Goal: Task Accomplishment & Management: Use online tool/utility

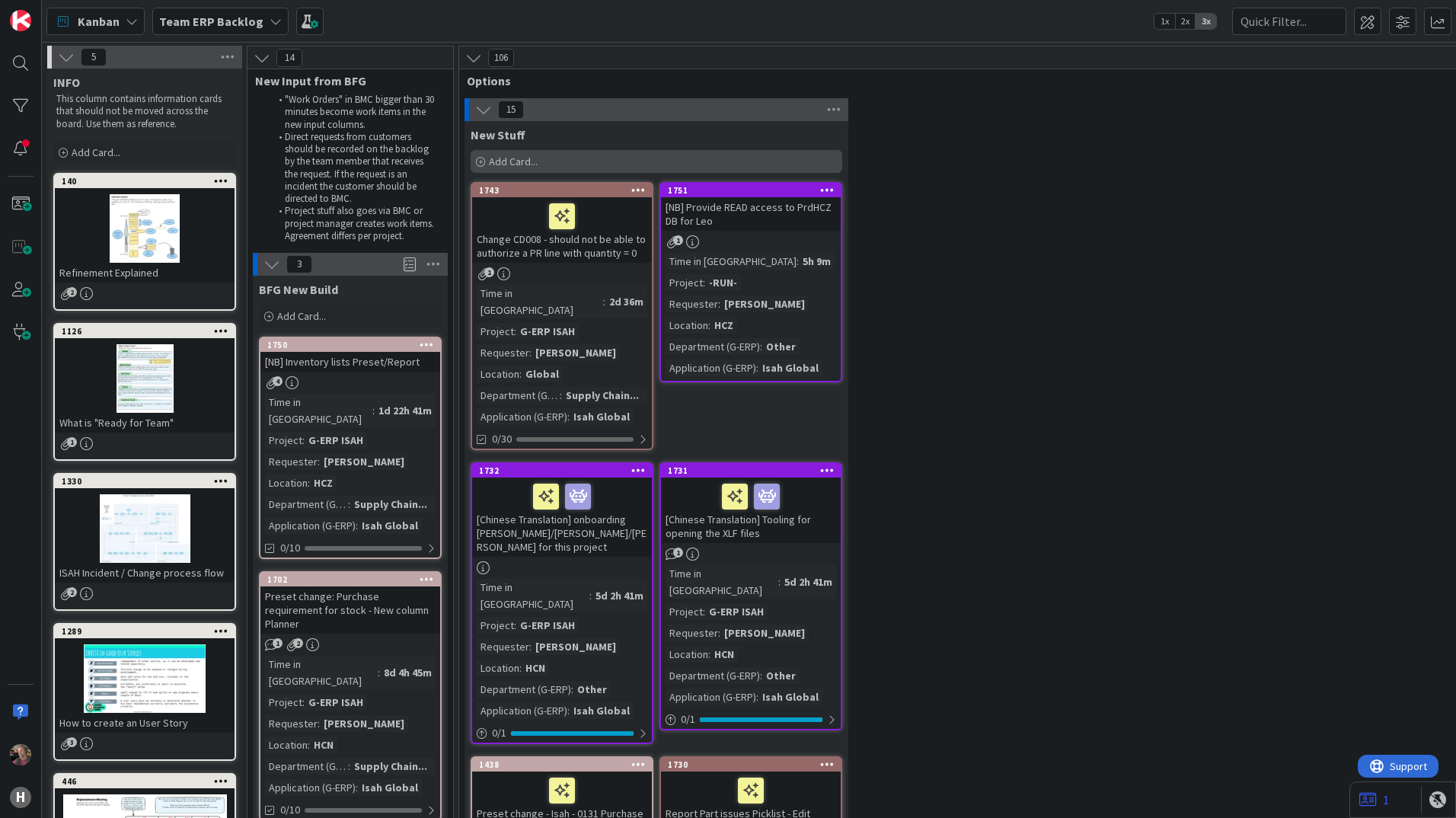
click at [513, 159] on span "Add Card..." at bounding box center [513, 161] width 49 height 14
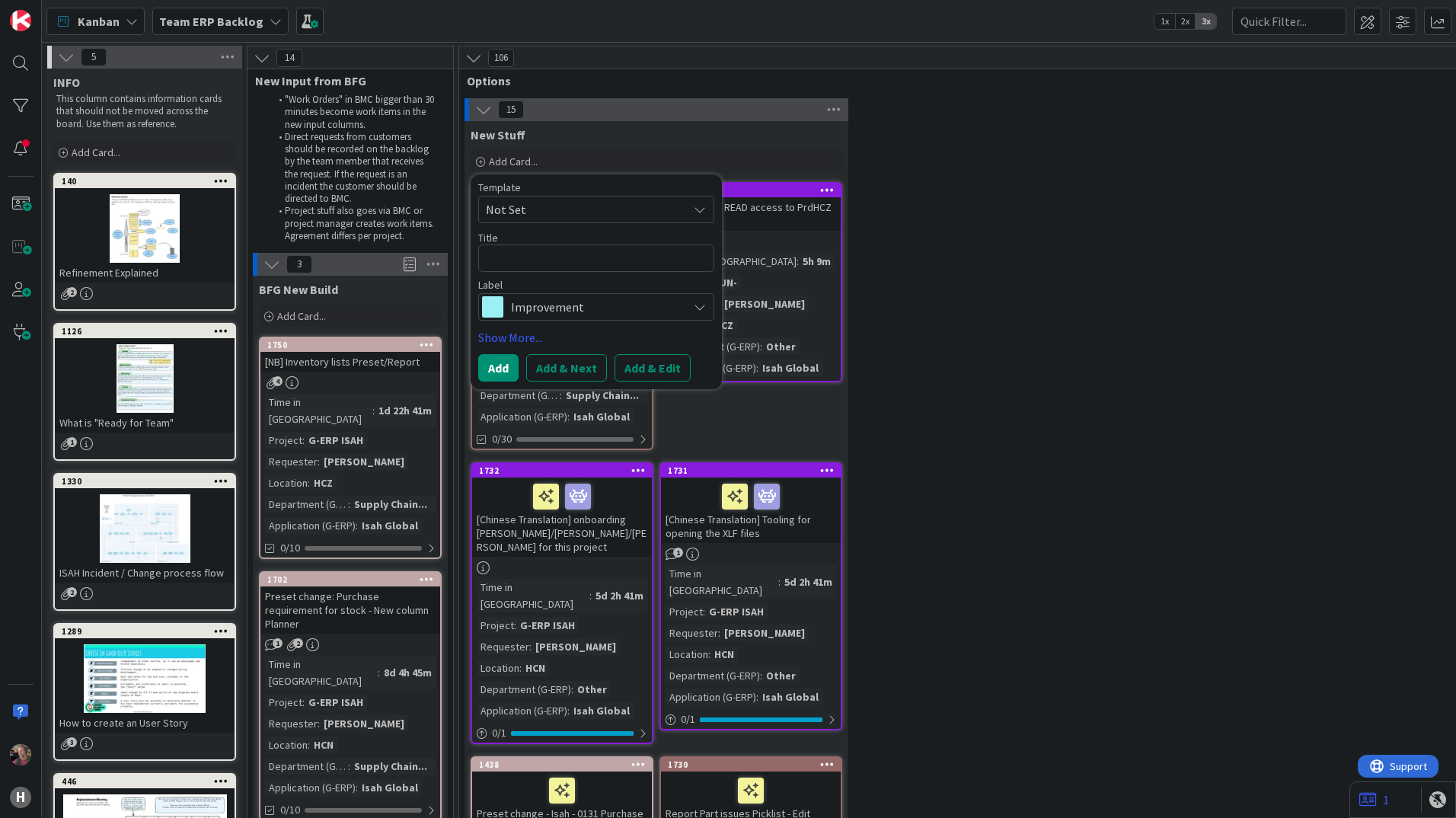
type textarea "x"
type textarea "P"
type textarea "x"
type textarea "Pa"
type textarea "x"
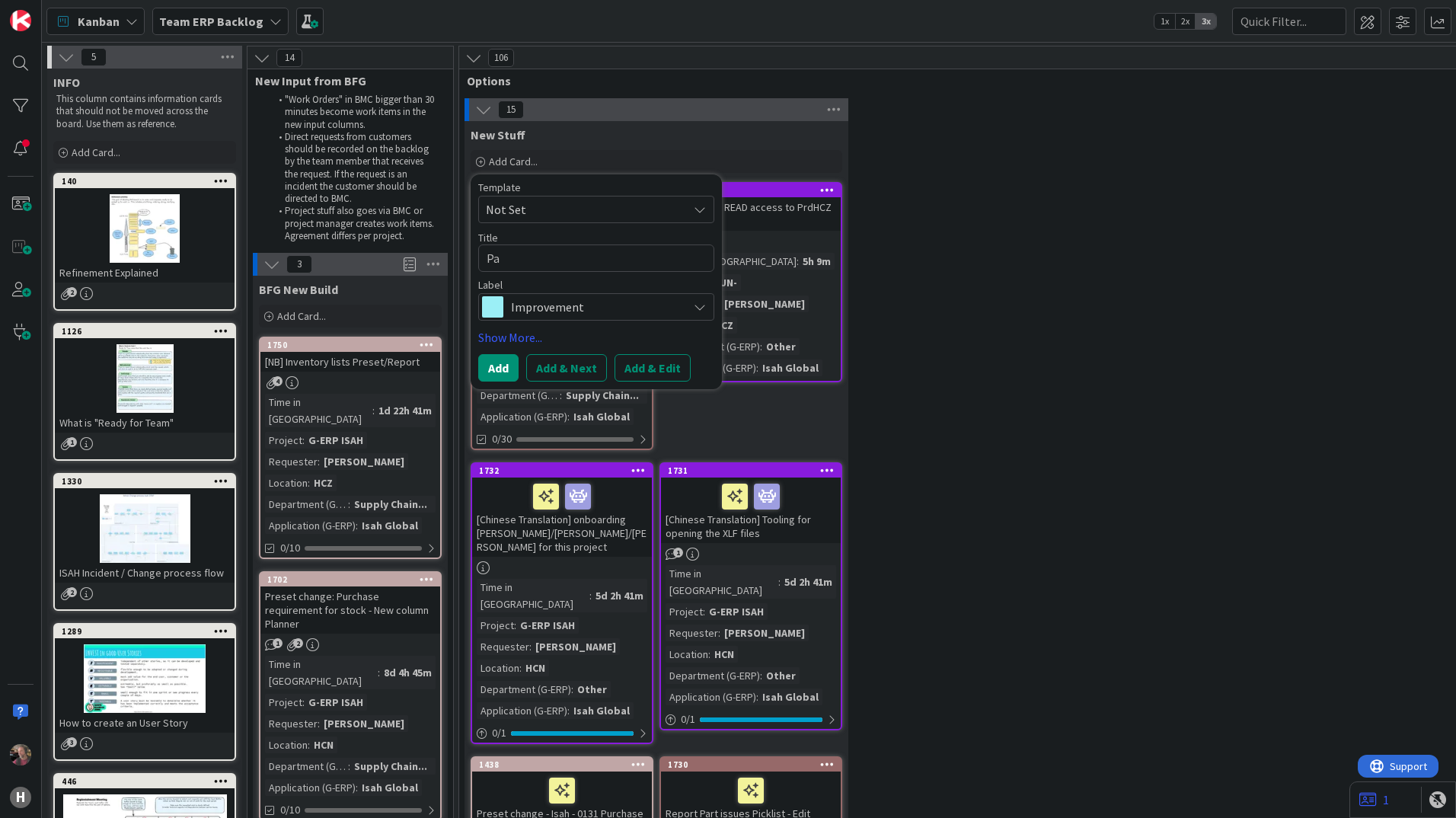
type textarea "Par"
type textarea "x"
type textarea "Part"
type textarea "x"
type textarea "Part"
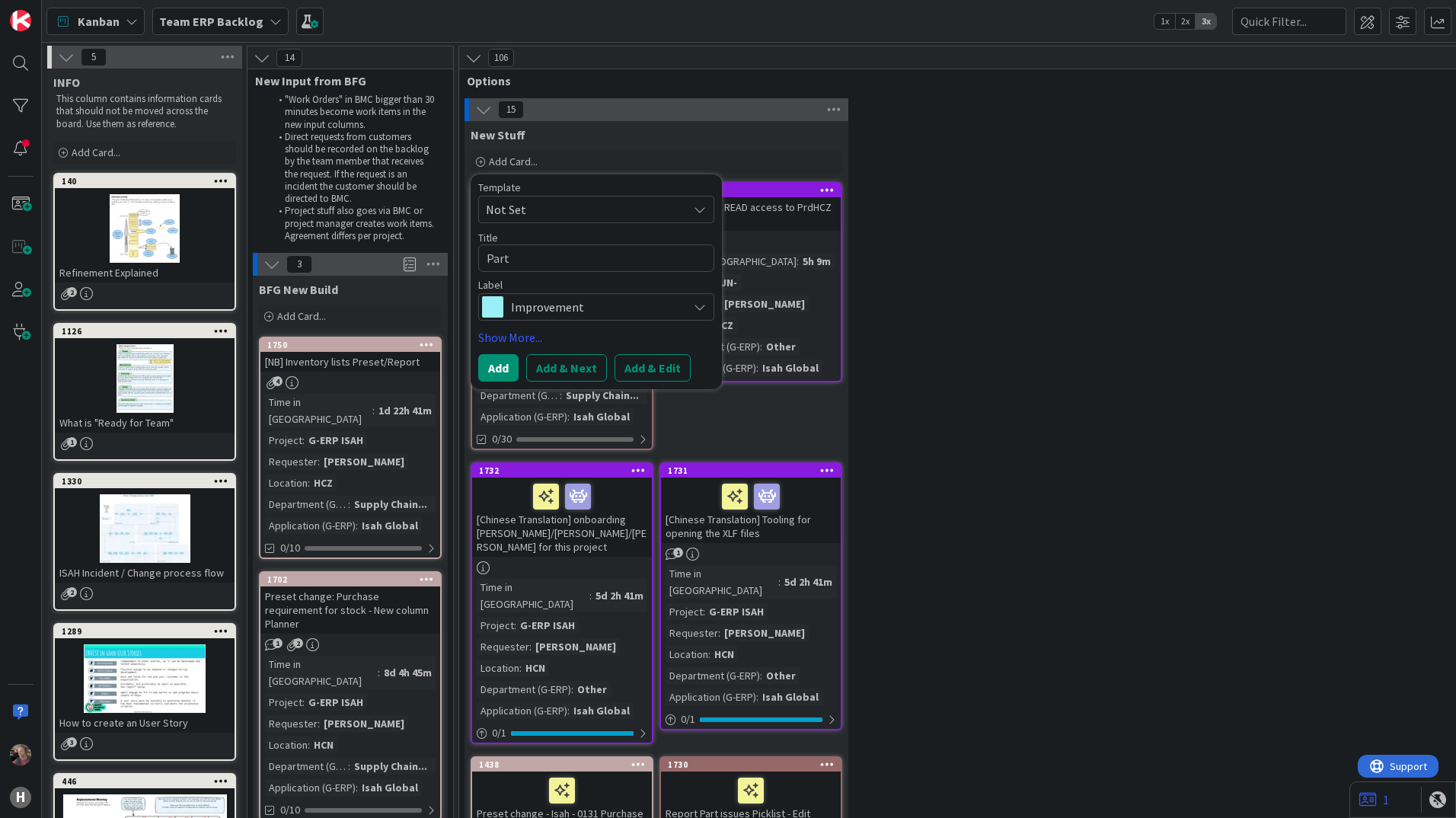
type textarea "x"
type textarea "Part i"
type textarea "x"
type textarea "Part is"
type textarea "x"
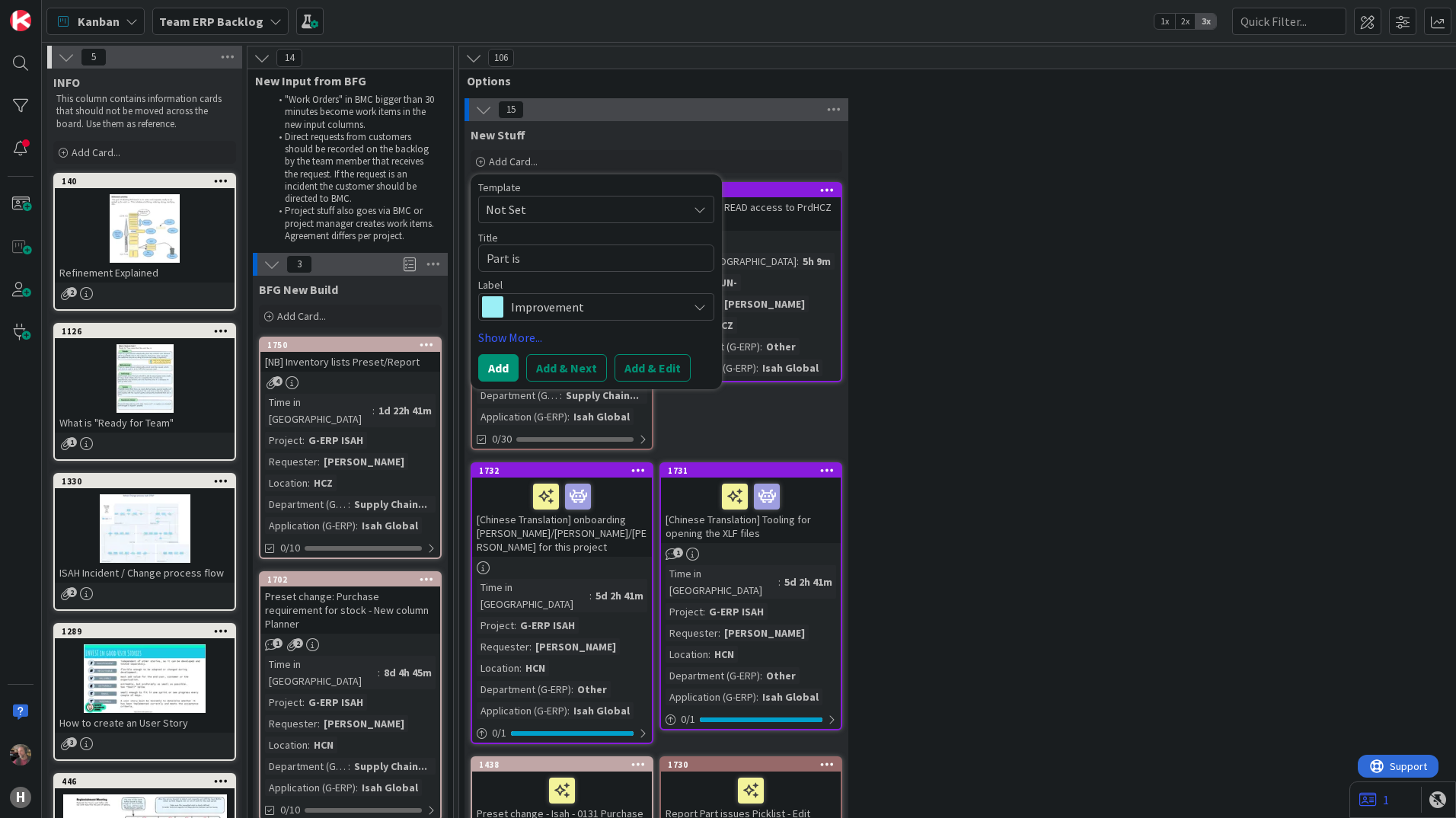
type textarea "Part isn"
type textarea "x"
type textarea "Part isn'"
type textarea "x"
type textarea "Part isn't"
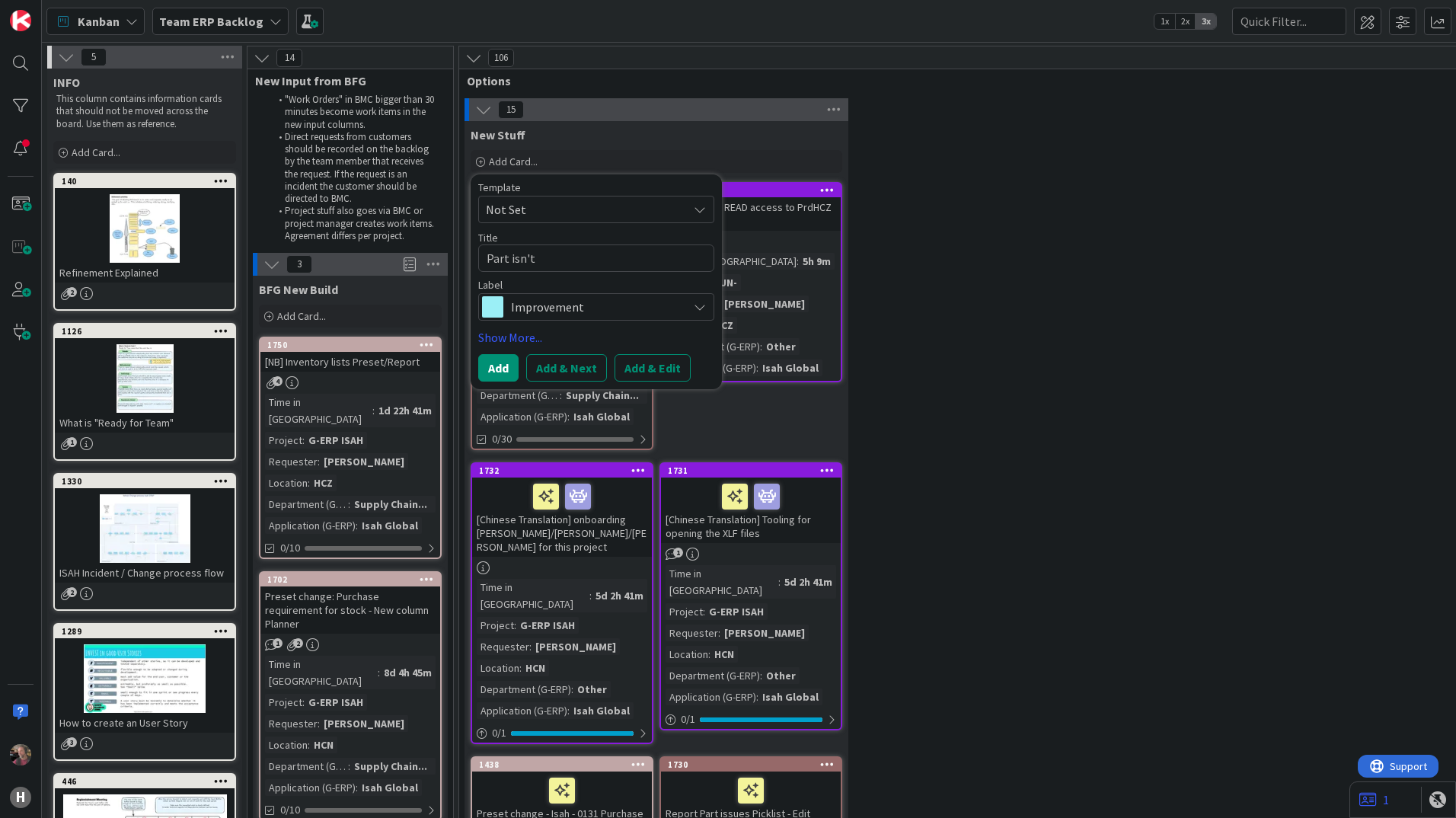
type textarea "x"
type textarea "Part isn't"
type textarea "x"
type textarea "Part isn't b"
type textarea "x"
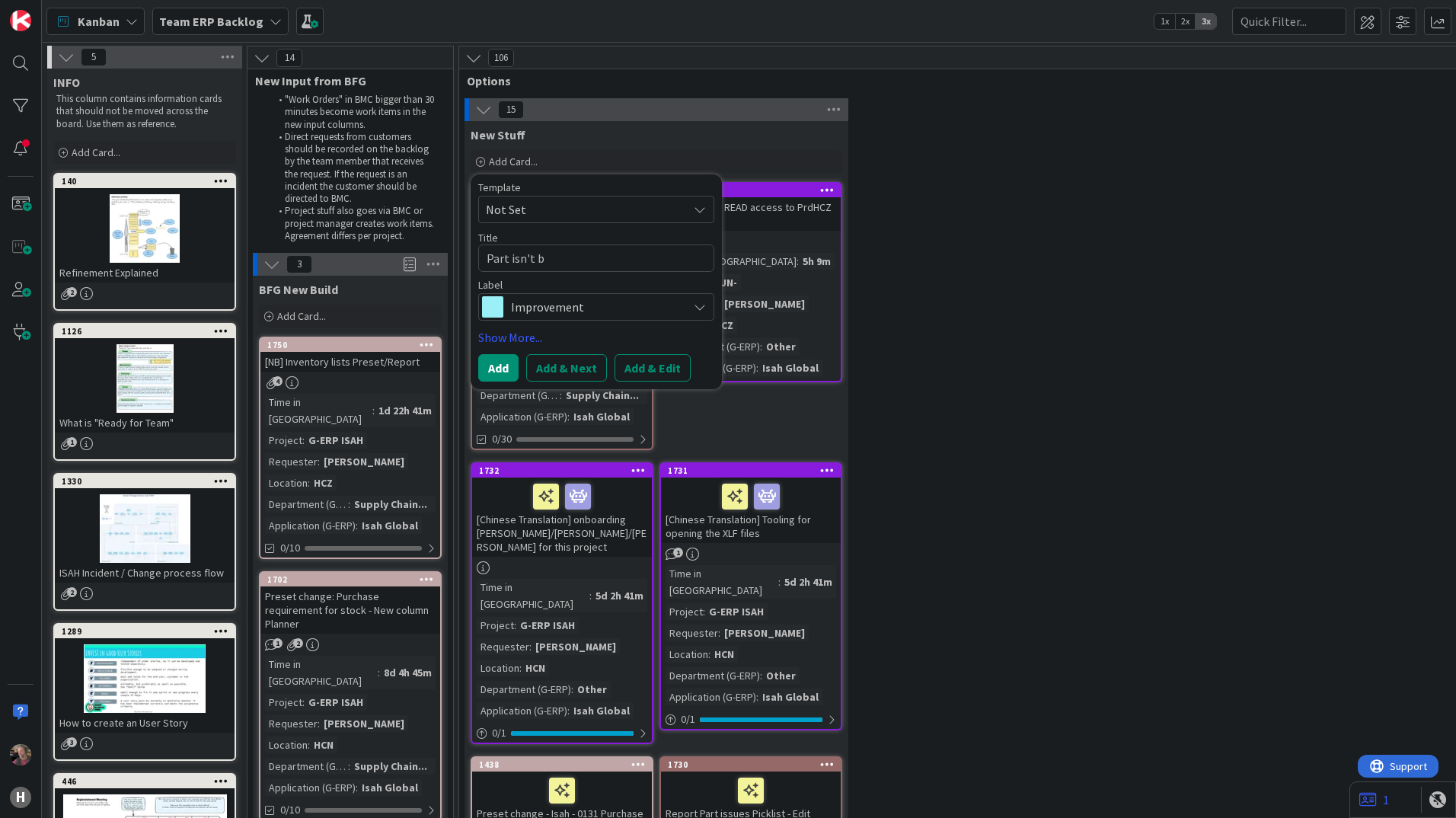
type textarea "Part isn't be"
type textarea "x"
type textarea "Part isn't bei"
type textarea "x"
type textarea "Part isn't bein"
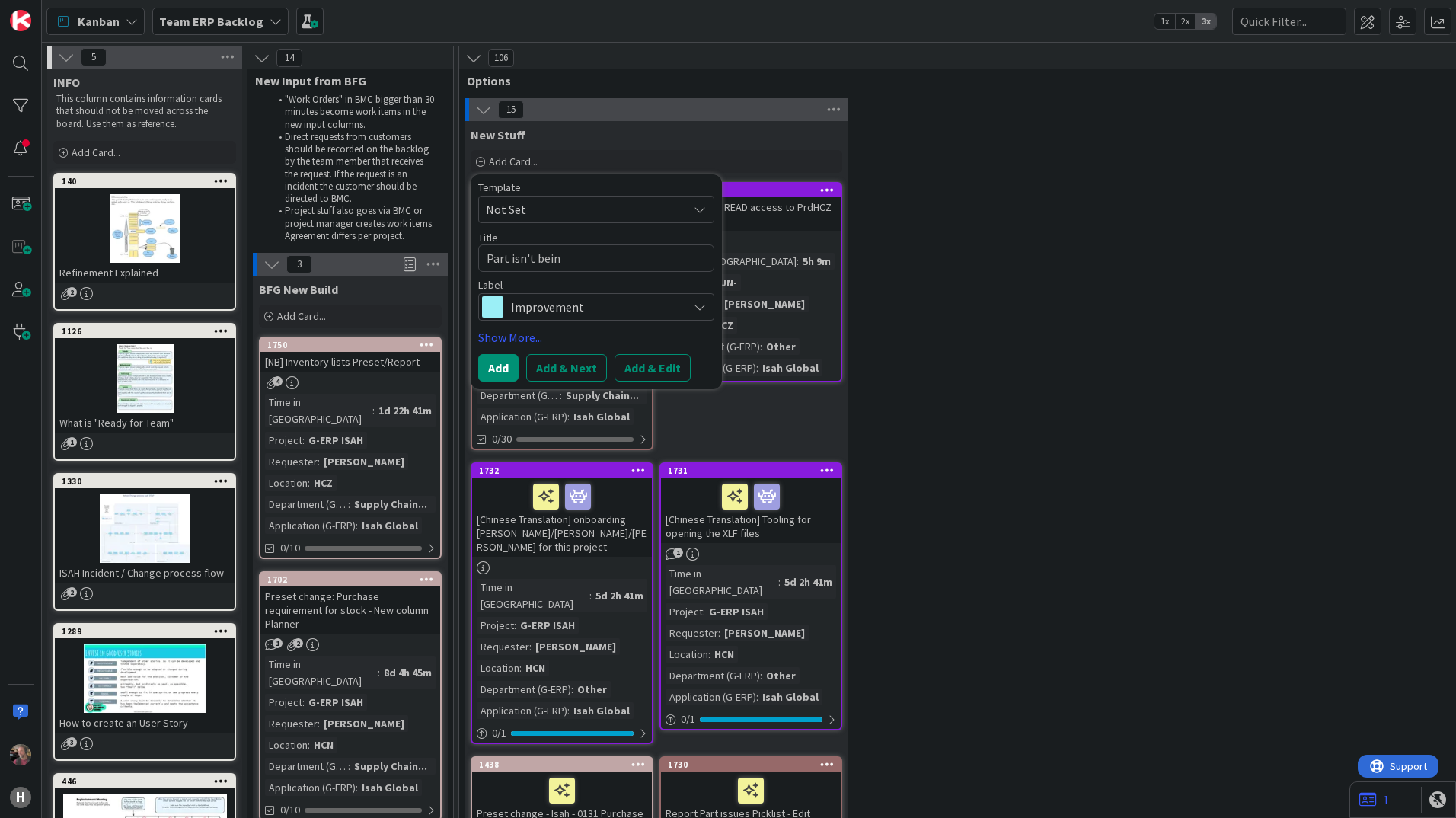
type textarea "x"
type textarea "Part isn't being"
type textarea "x"
type textarea "Part isn't being"
type textarea "x"
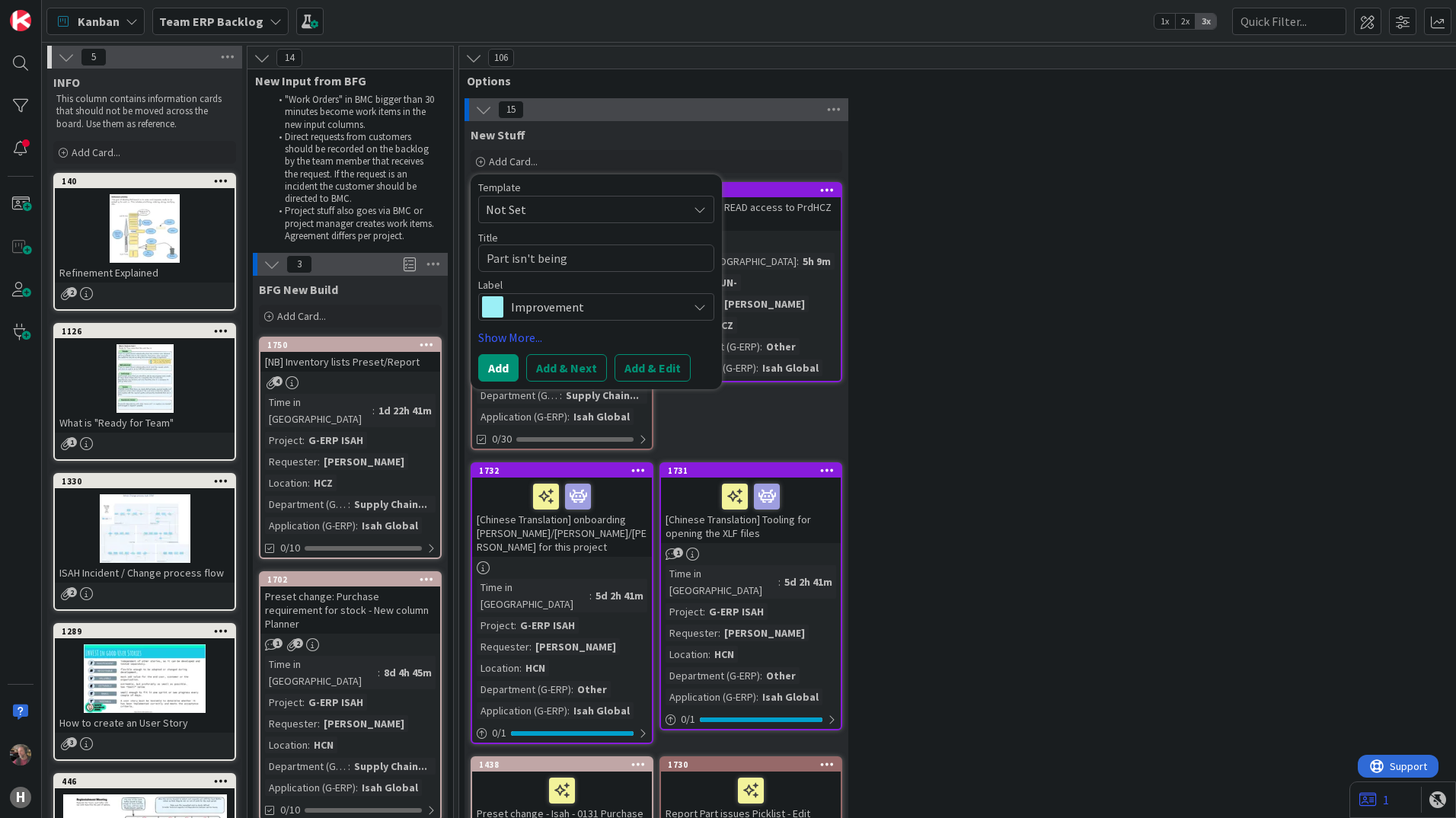
type textarea "Part isn't being i"
type textarea "x"
type textarea "Part isn't being im"
type textarea "x"
type textarea "Part isn't being imp"
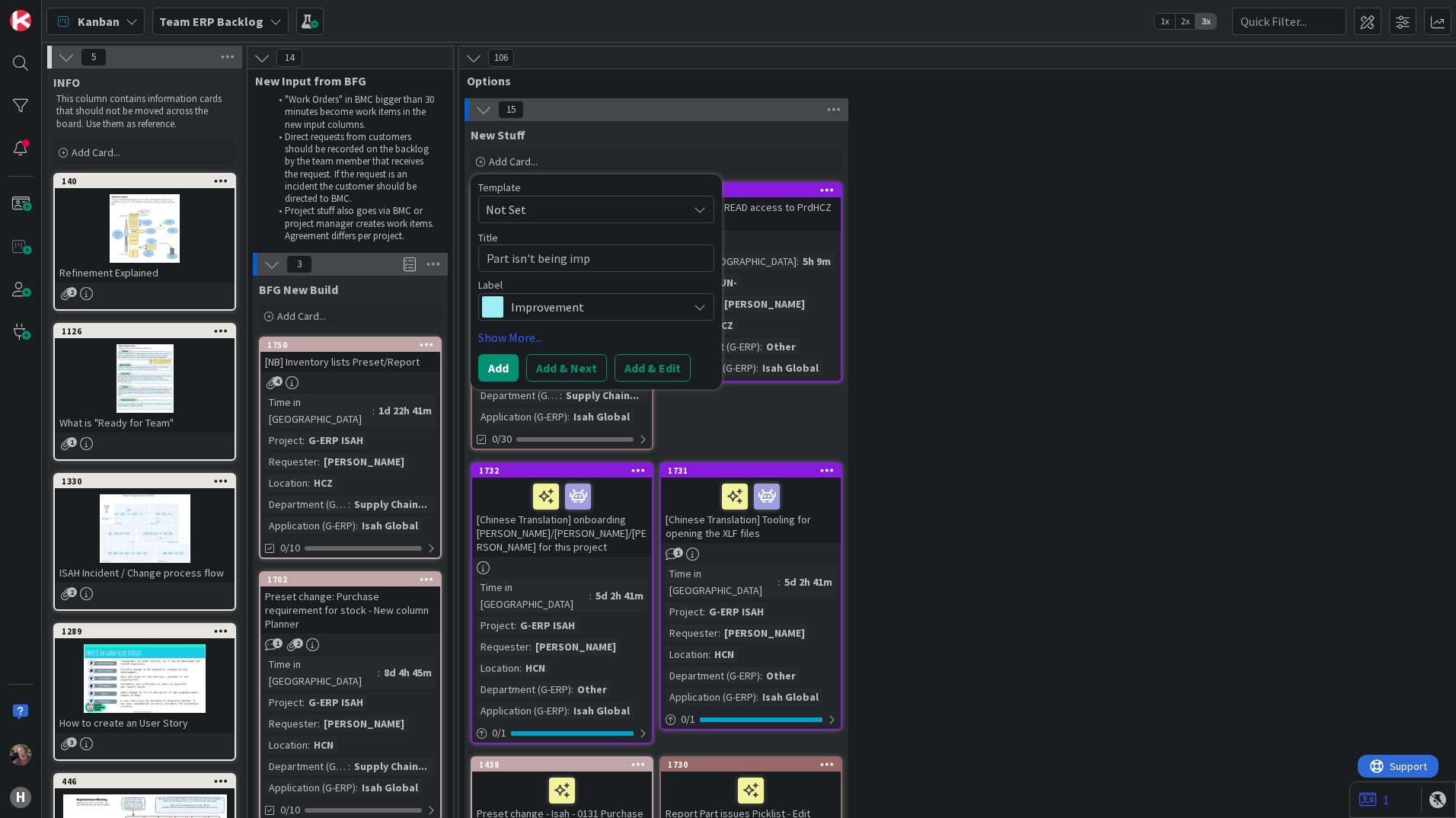
type textarea "x"
type textarea "Part isn't being impo"
type textarea "x"
type textarea "Part isn't being impor"
type textarea "x"
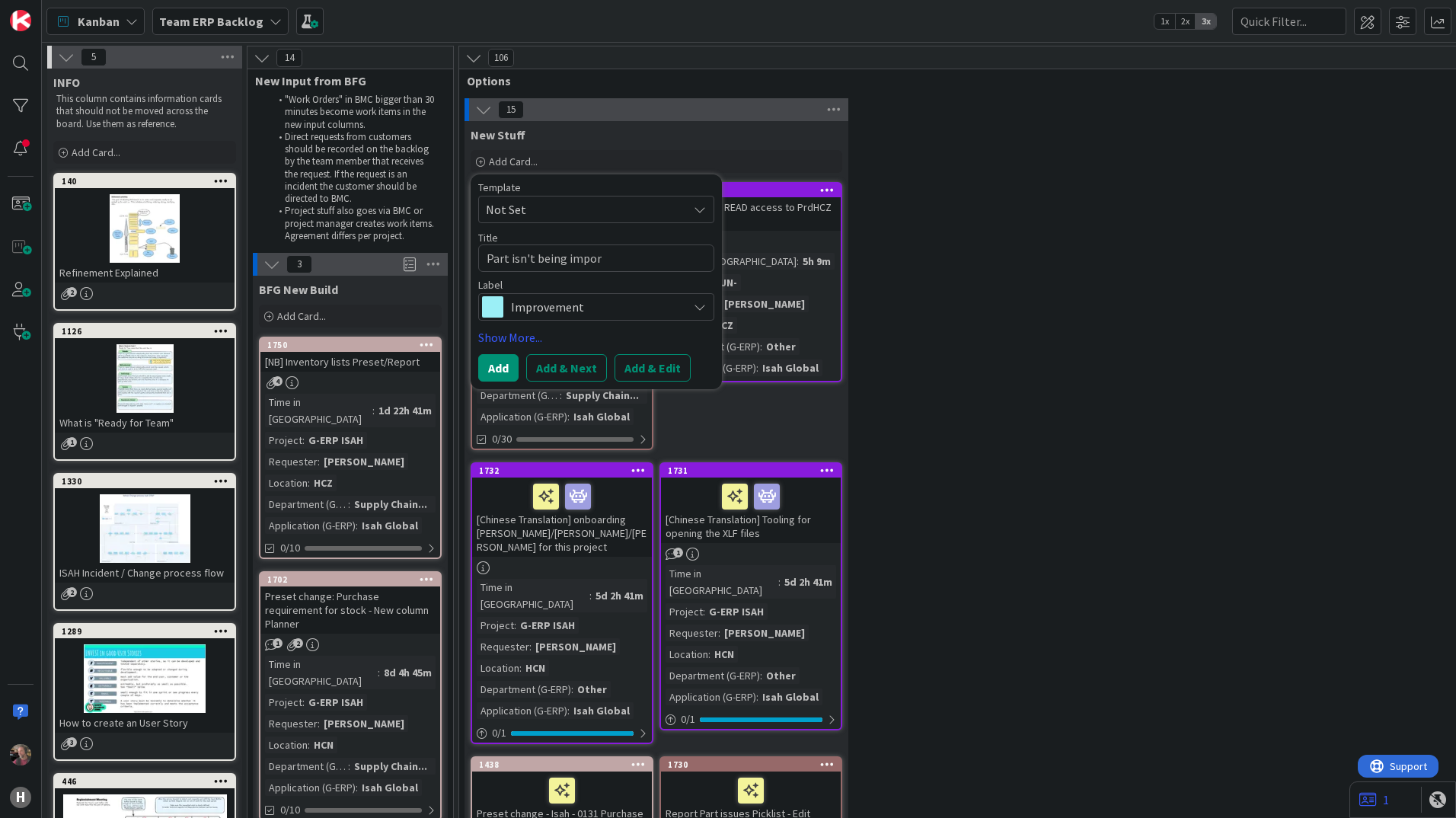
type textarea "Part isn't being import"
type textarea "x"
type textarea "Part isn't being importe"
type textarea "x"
type textarea "Part isn't being imported"
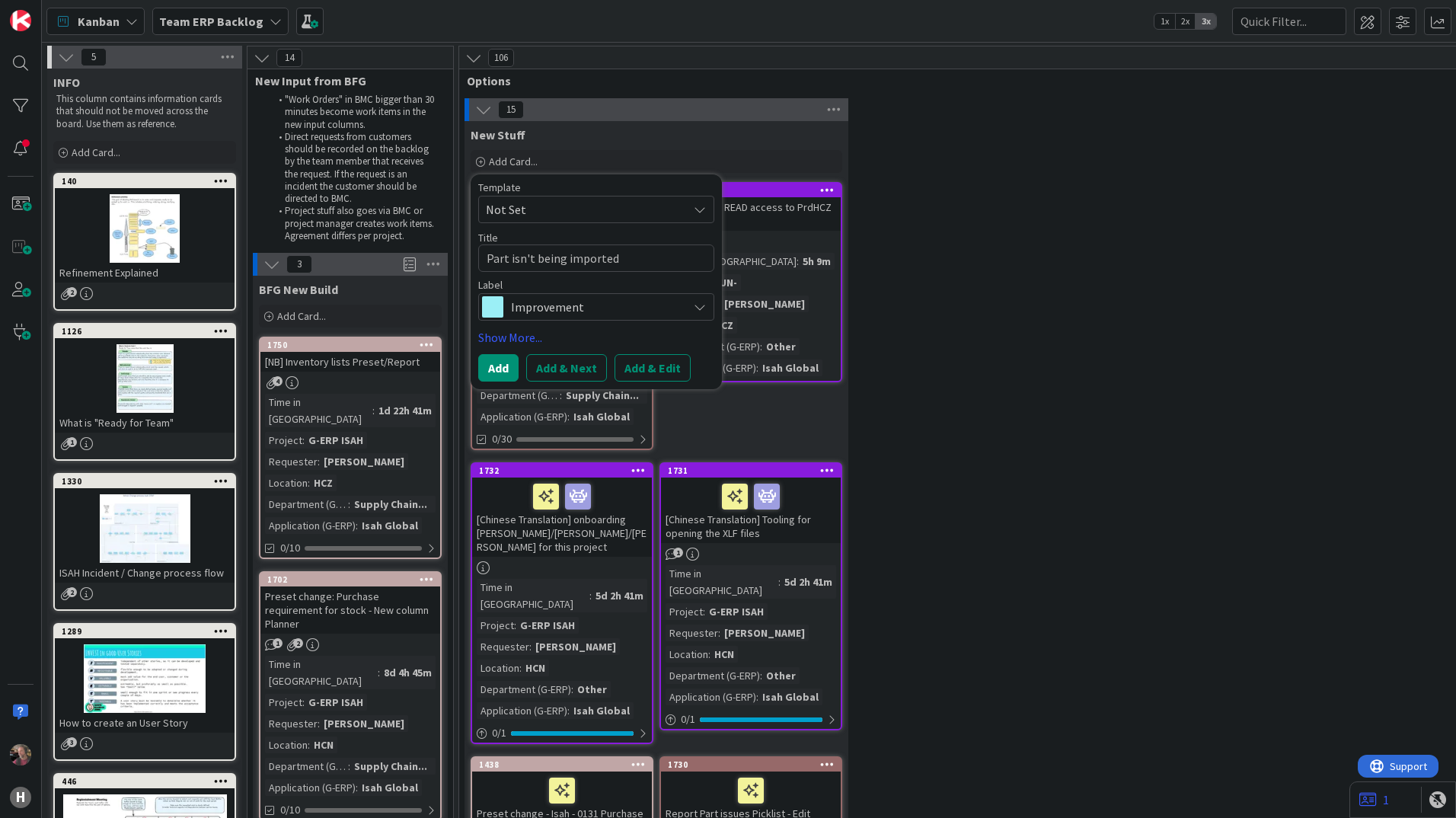
type textarea "x"
type textarea "Part isn't being imported"
type textarea "x"
type textarea "Part isn't being imported f"
type textarea "x"
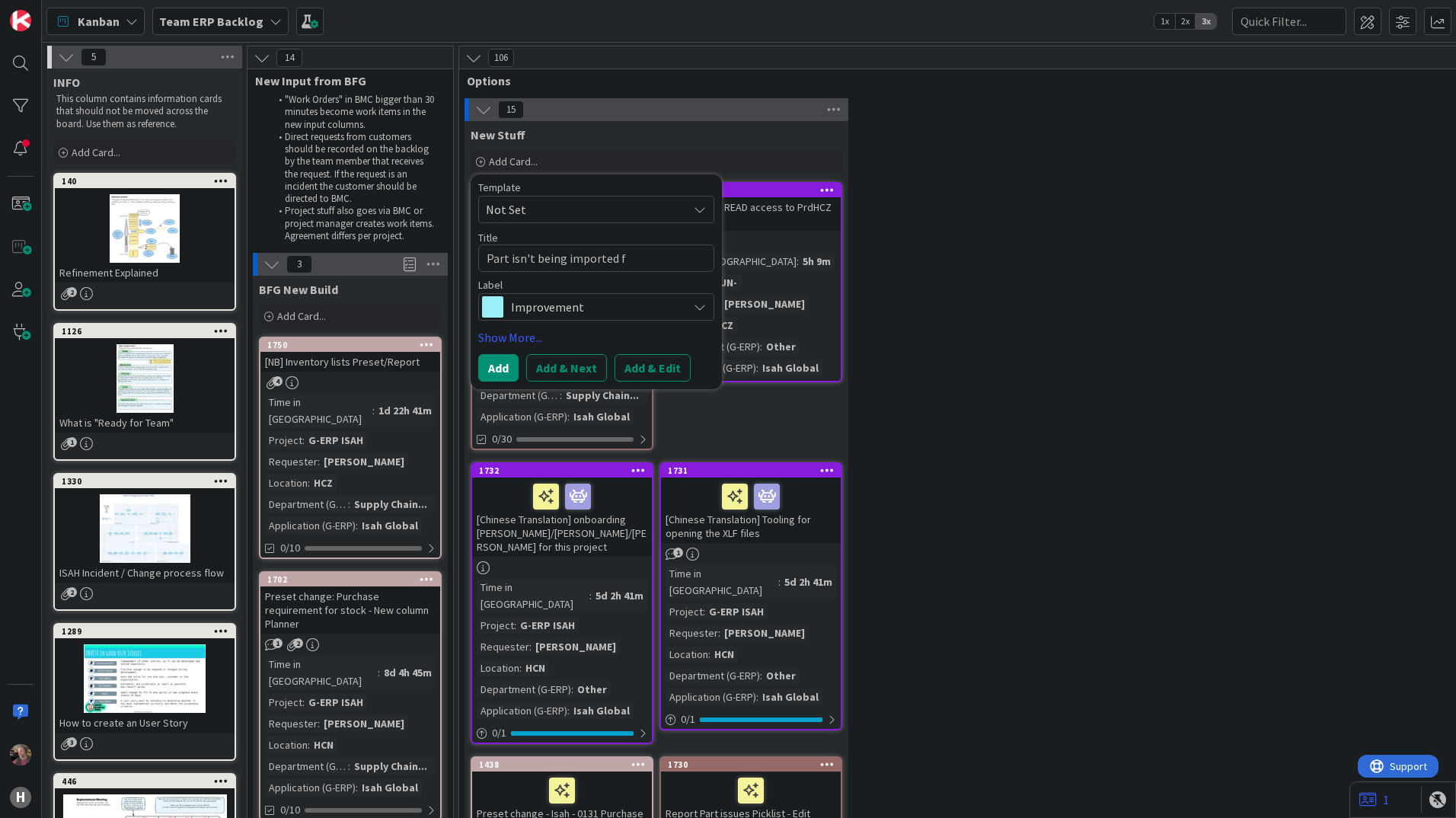
type textarea "Part isn't being imported fr"
type textarea "x"
type textarea "Part isn't being imported fro"
type textarea "x"
type textarea "Part isn't being imported from"
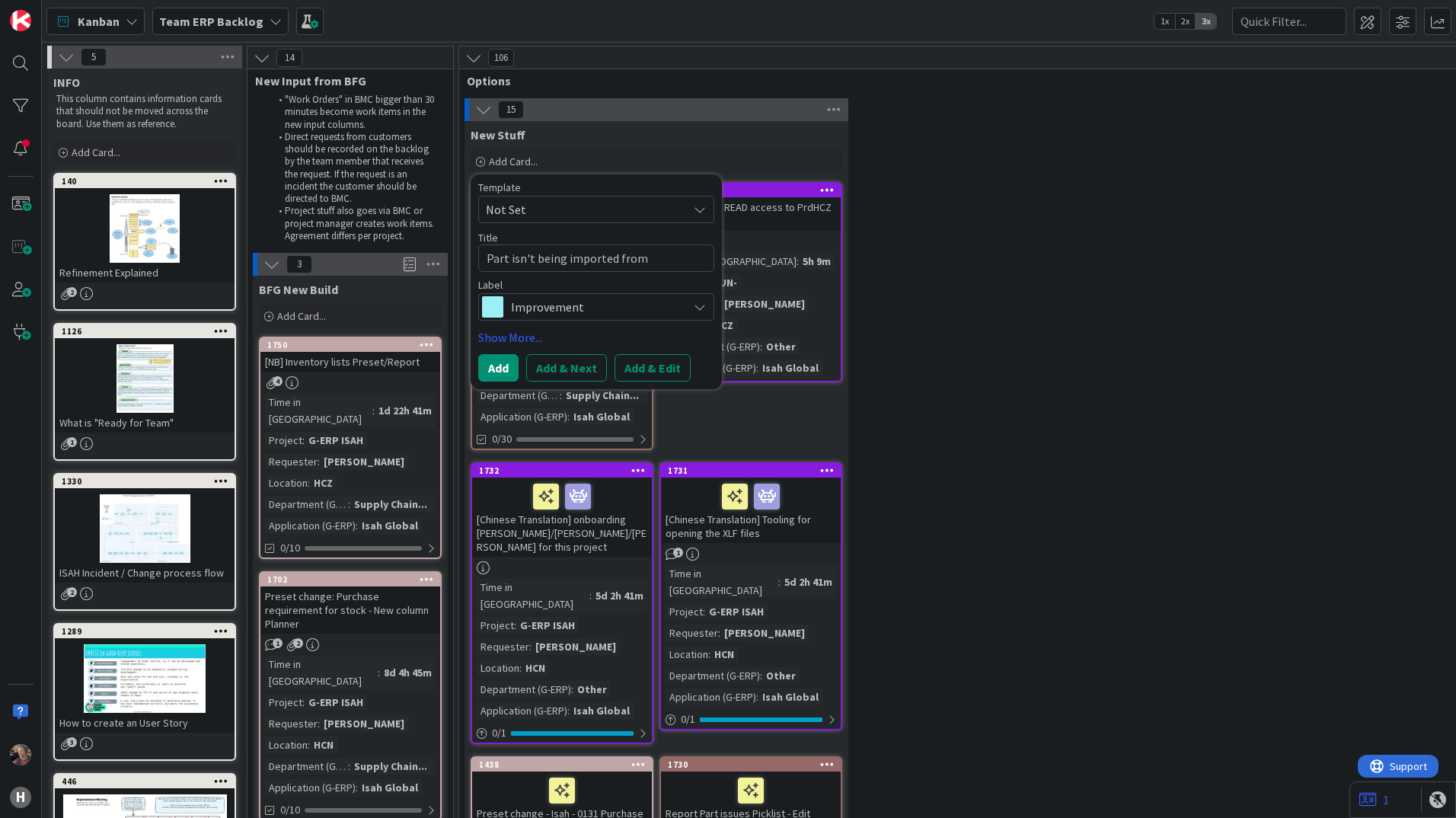
type textarea "x"
type textarea "Part isn't being imported from"
type textarea "x"
type textarea "Part isn't being imported from P"
type textarea "x"
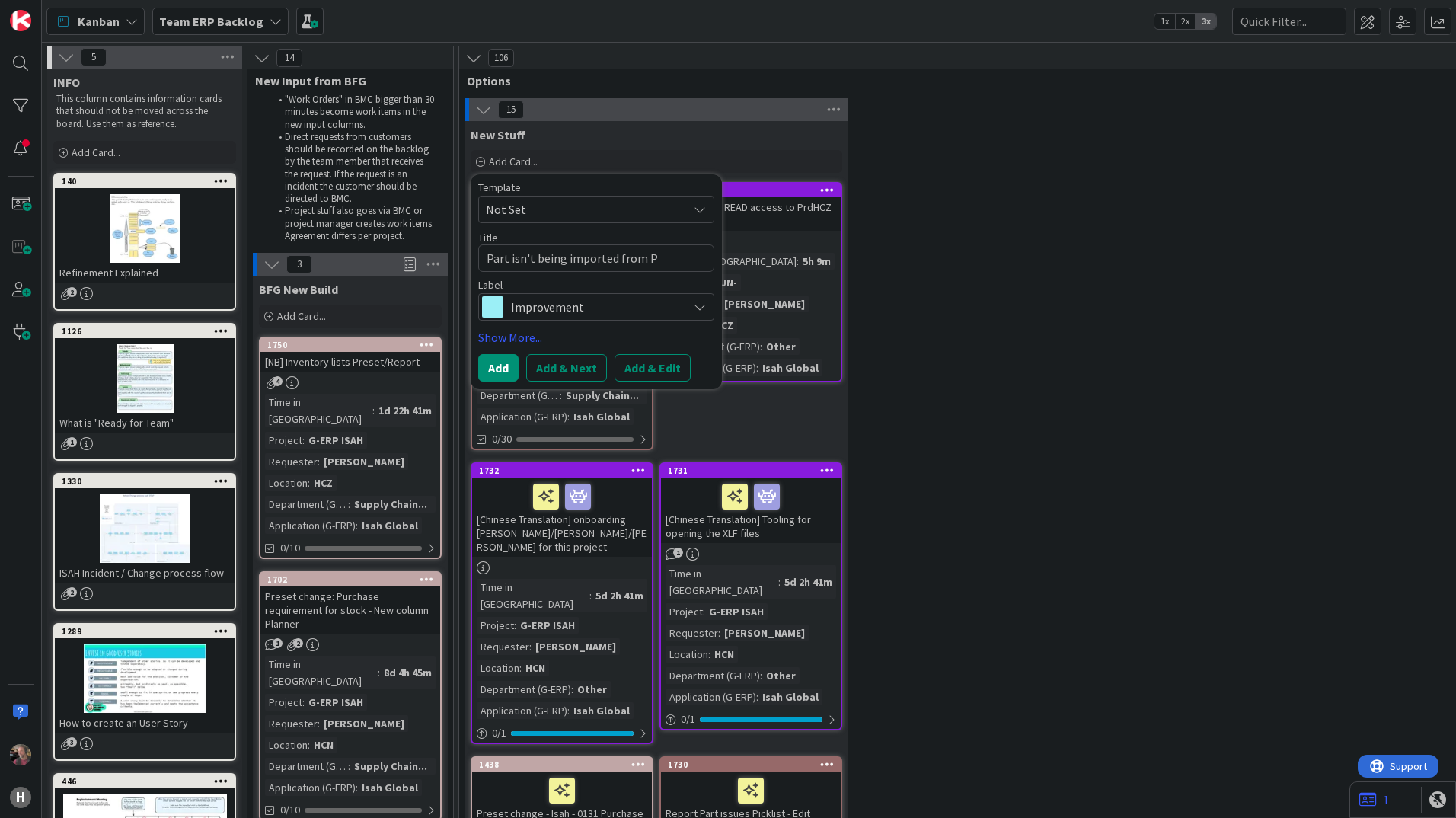
type textarea "Part isn't being imported from PL"
type textarea "x"
type textarea "Part isn't being imported from PLM"
type textarea "x"
type textarea "Part isn't being imported from PLM,"
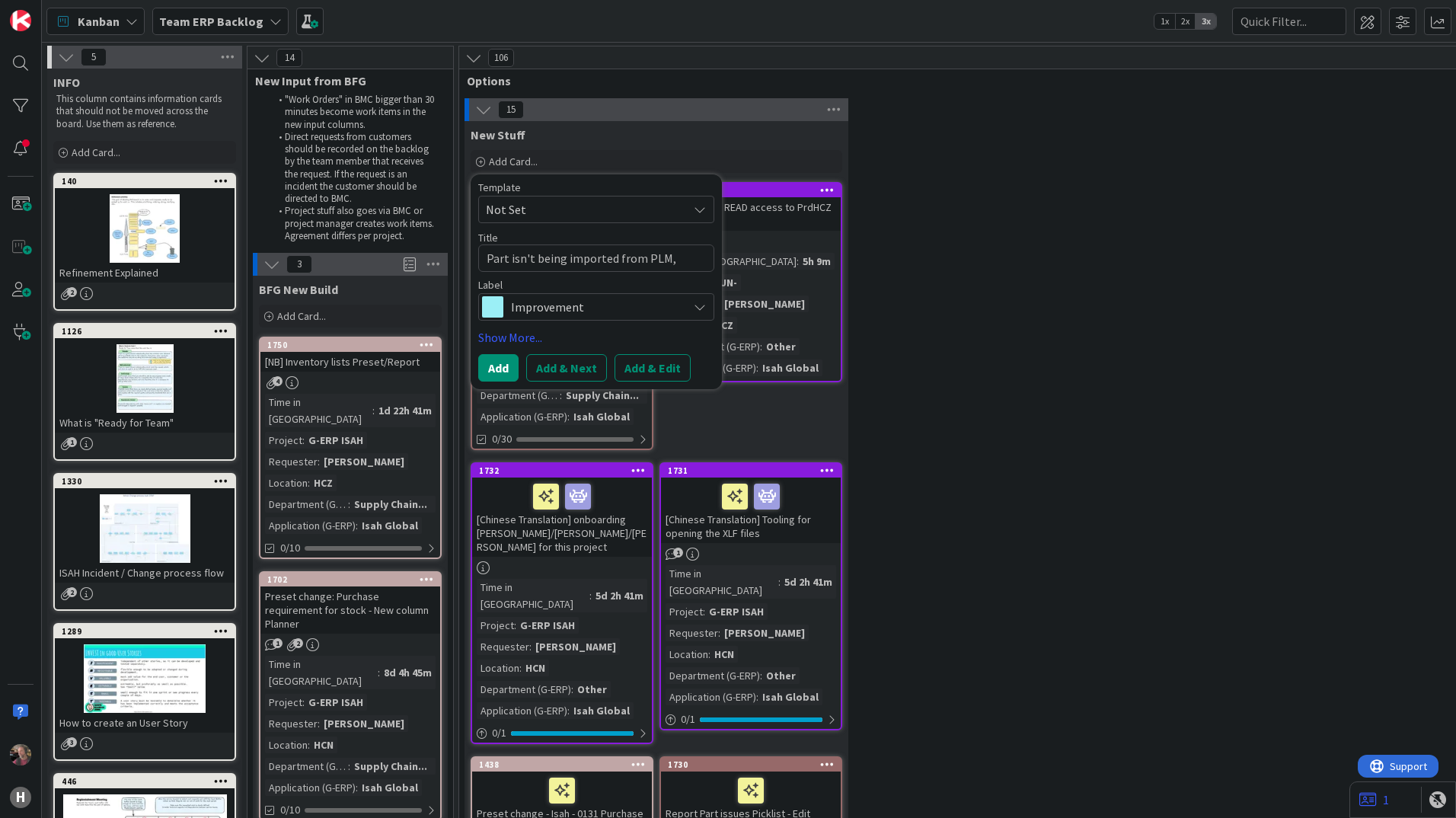
type textarea "x"
type textarea "Part isn't being imported from PLM,"
type textarea "x"
type textarea "Part isn't being imported from PLM, h"
type textarea "x"
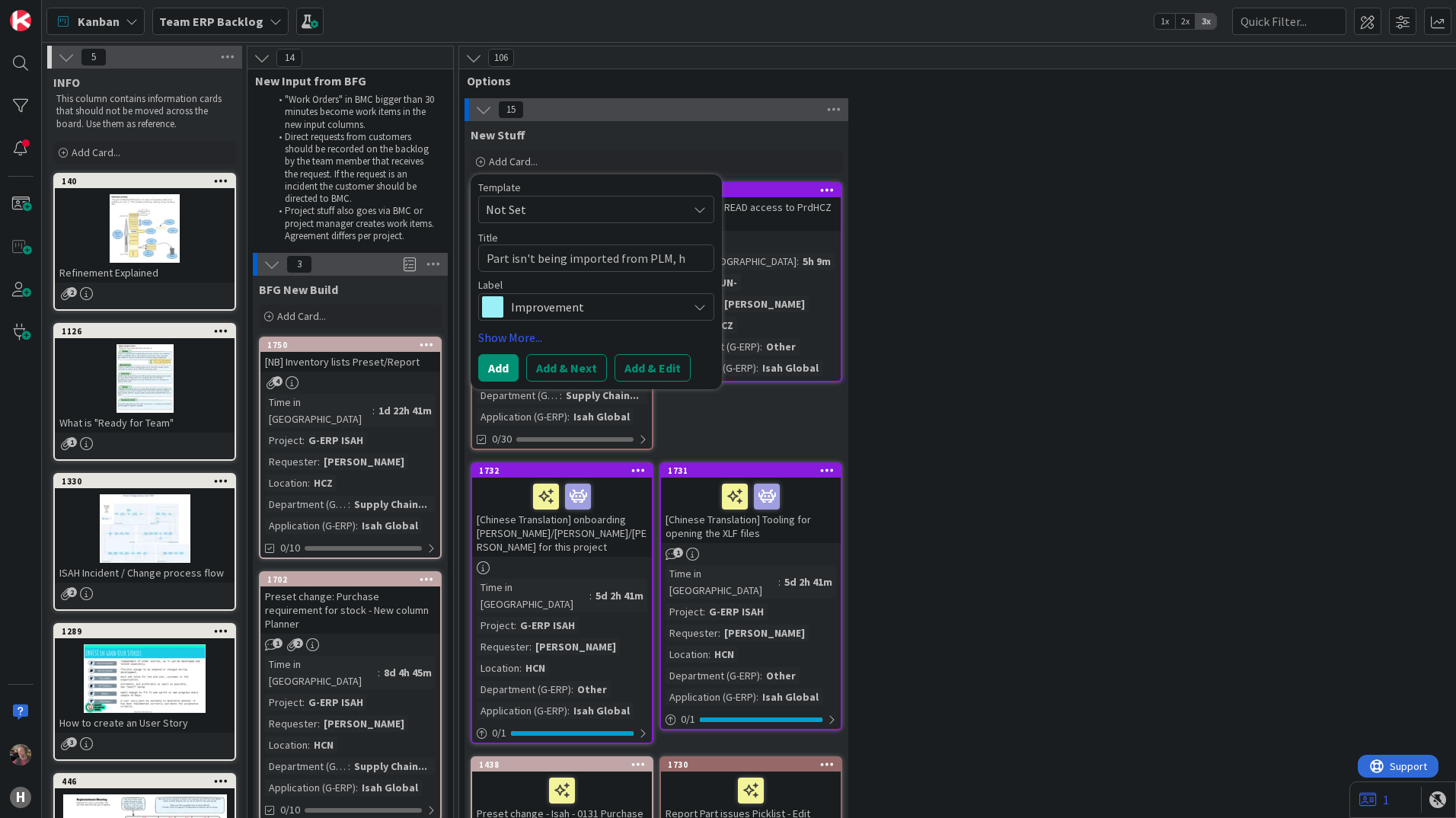
type textarea "Part isn't being imported from PLM, he"
type textarea "x"
type textarea "Part isn't being imported from PLM, help"
type textarea "x"
type textarea "Part isn't being imported from PLM, help"
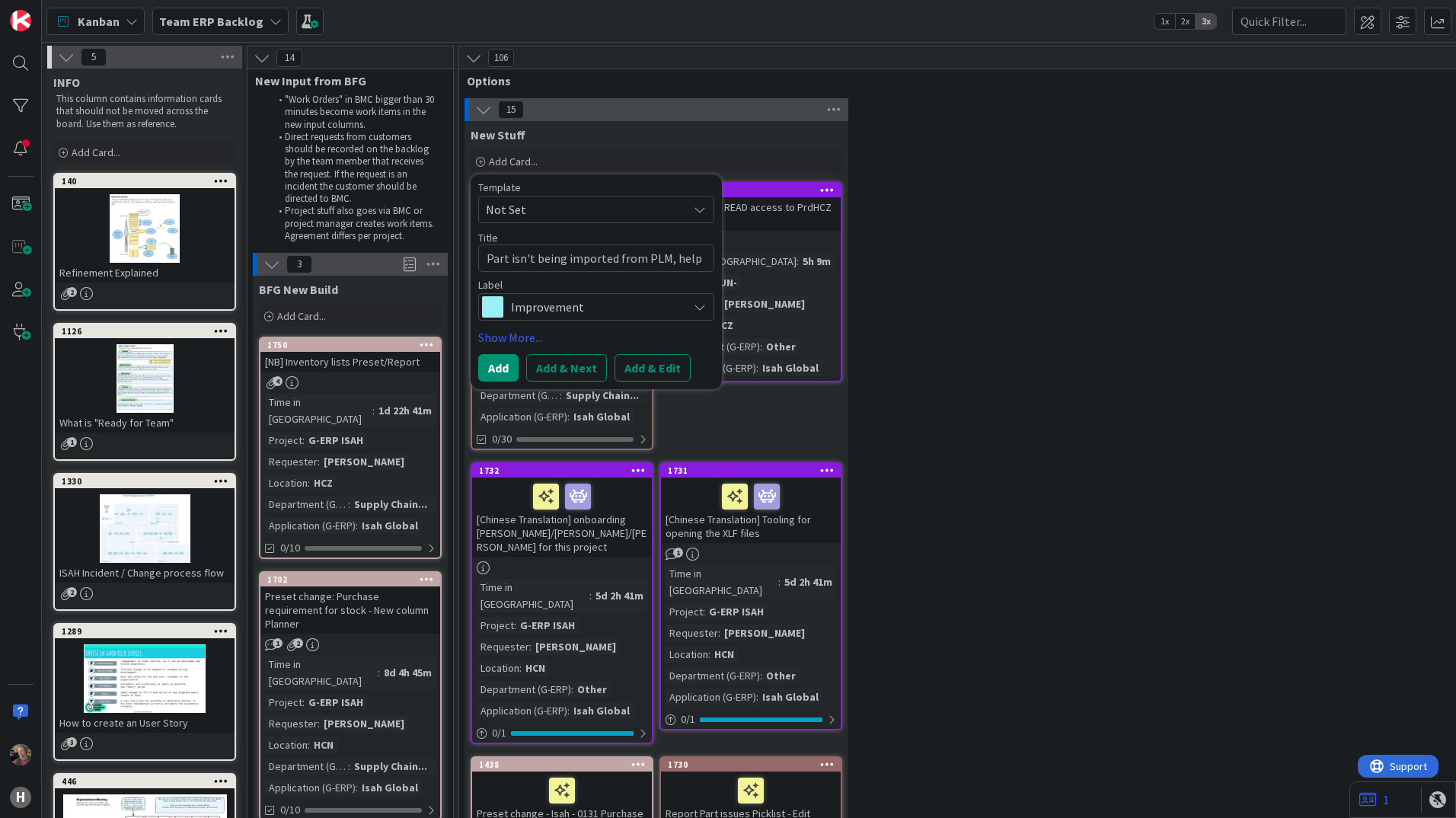
type textarea "x"
type textarea "Part isn't being imported from PLM, help w"
type textarea "x"
type textarea "Part isn't being imported from PLM, help wi"
type textarea "x"
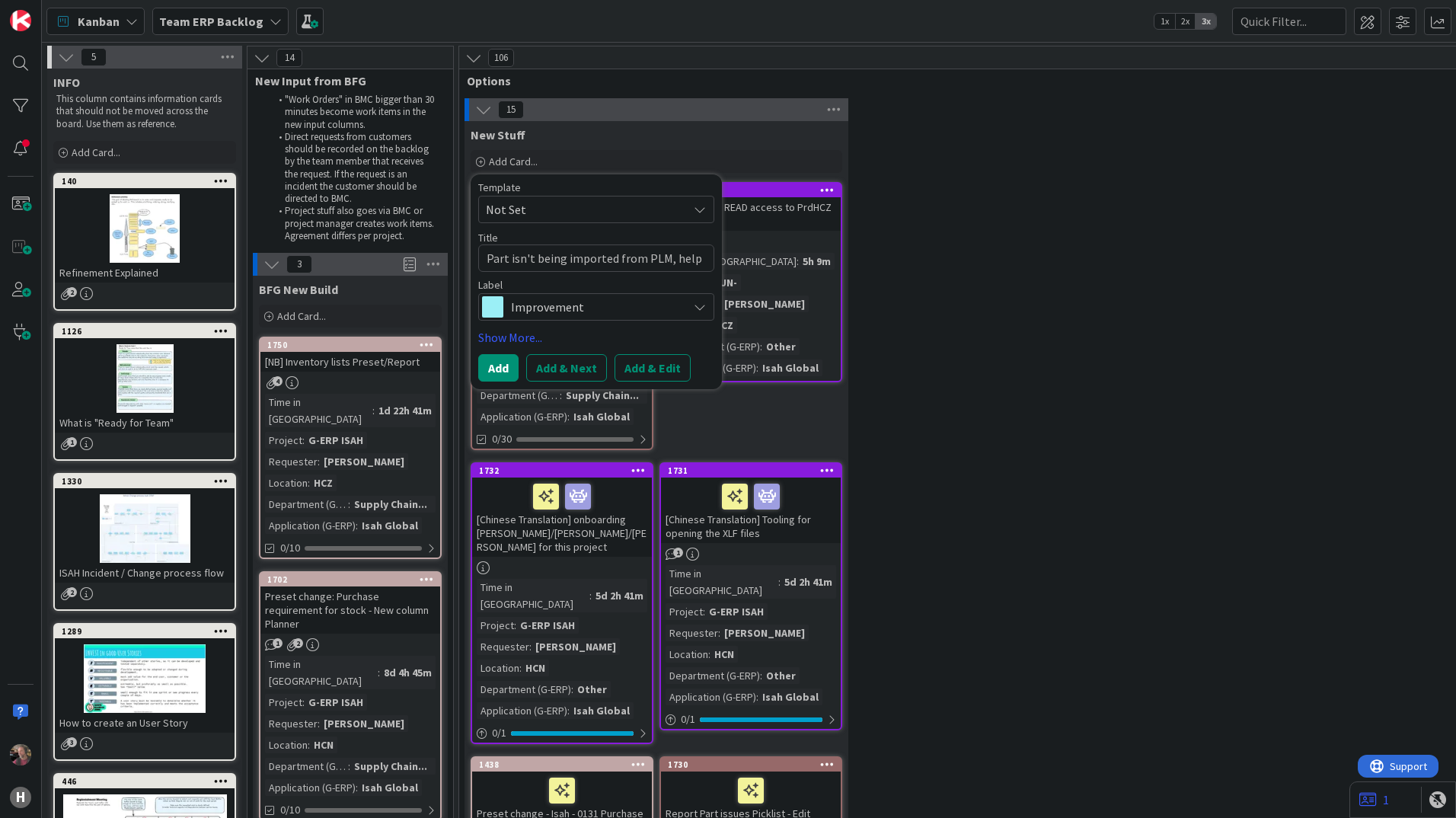
type textarea "Part isn't being imported from PLM, help wit"
type textarea "x"
type textarea "Part isn't being imported from PLM, help with"
type textarea "x"
type textarea "Part isn't being imported from PLM, help with"
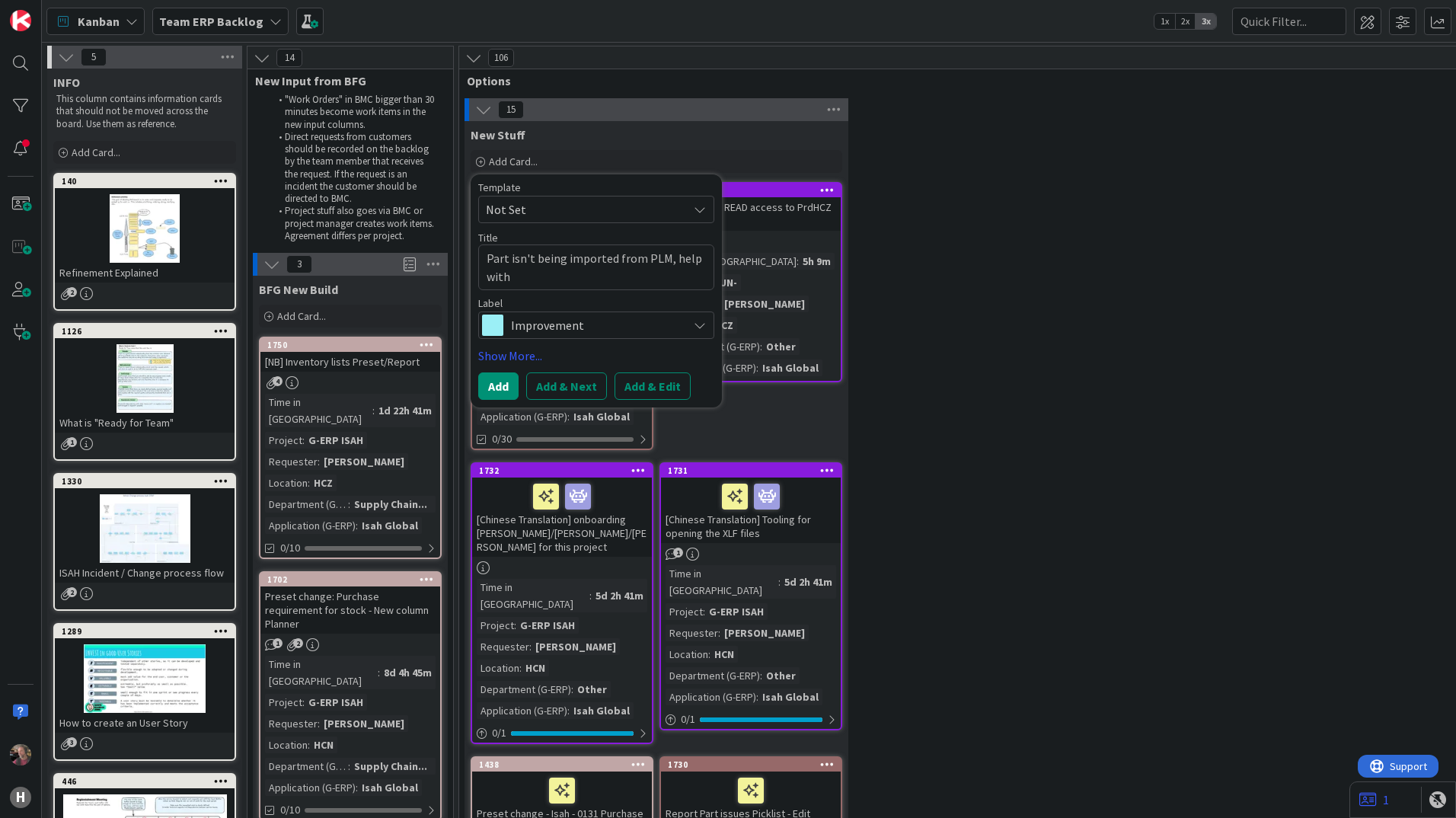
type textarea "x"
type textarea "Part isn't being imported from PLM, help with g"
type textarea "x"
type textarea "Part isn't being imported from PLM, help with ge"
type textarea "x"
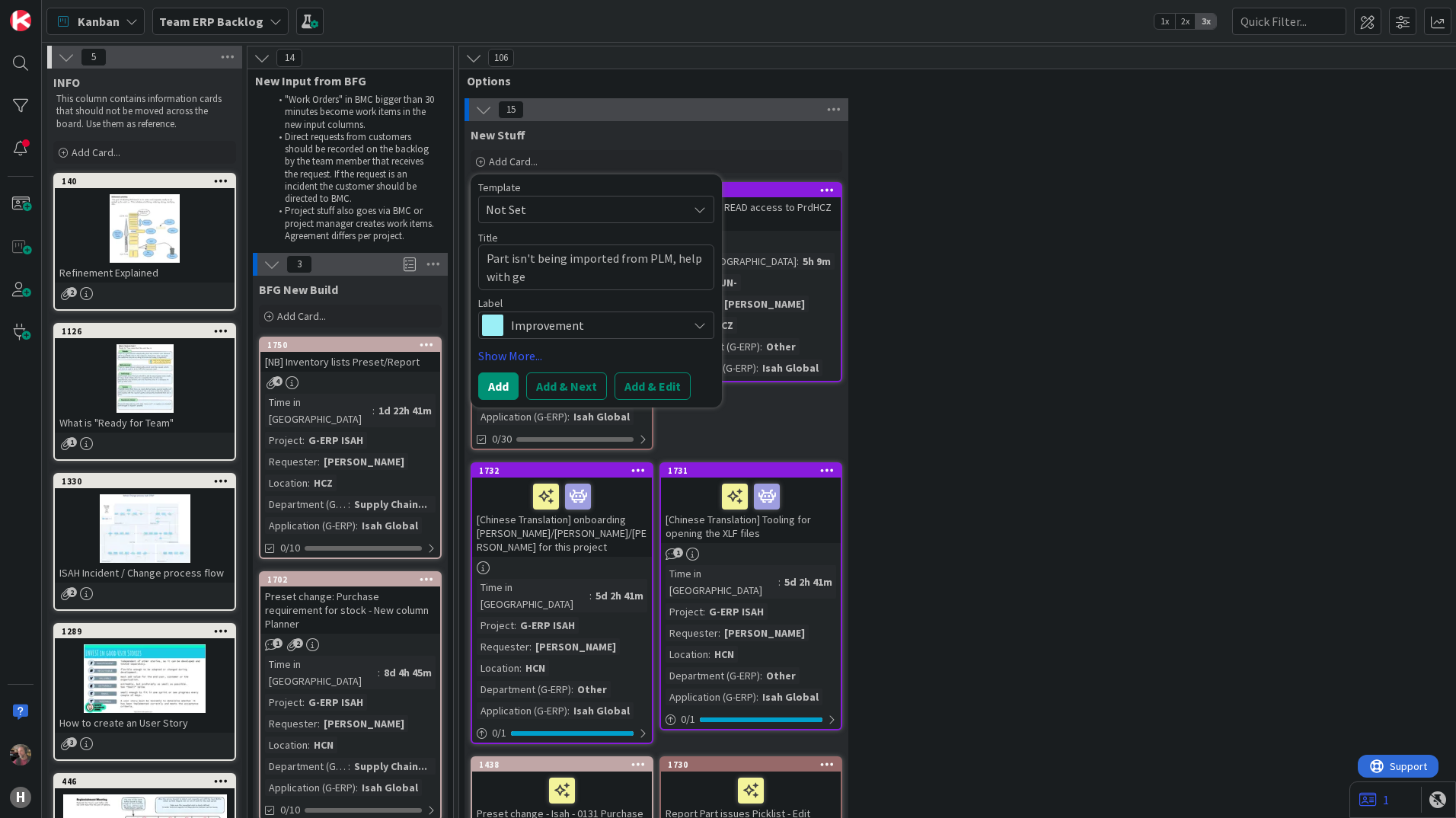
type textarea "Part isn't being imported from PLM, help with get"
type textarea "x"
type textarea "Part isn't being imported from PLM, help with gett"
type textarea "x"
type textarea "Part isn't being imported from PLM, help with getti"
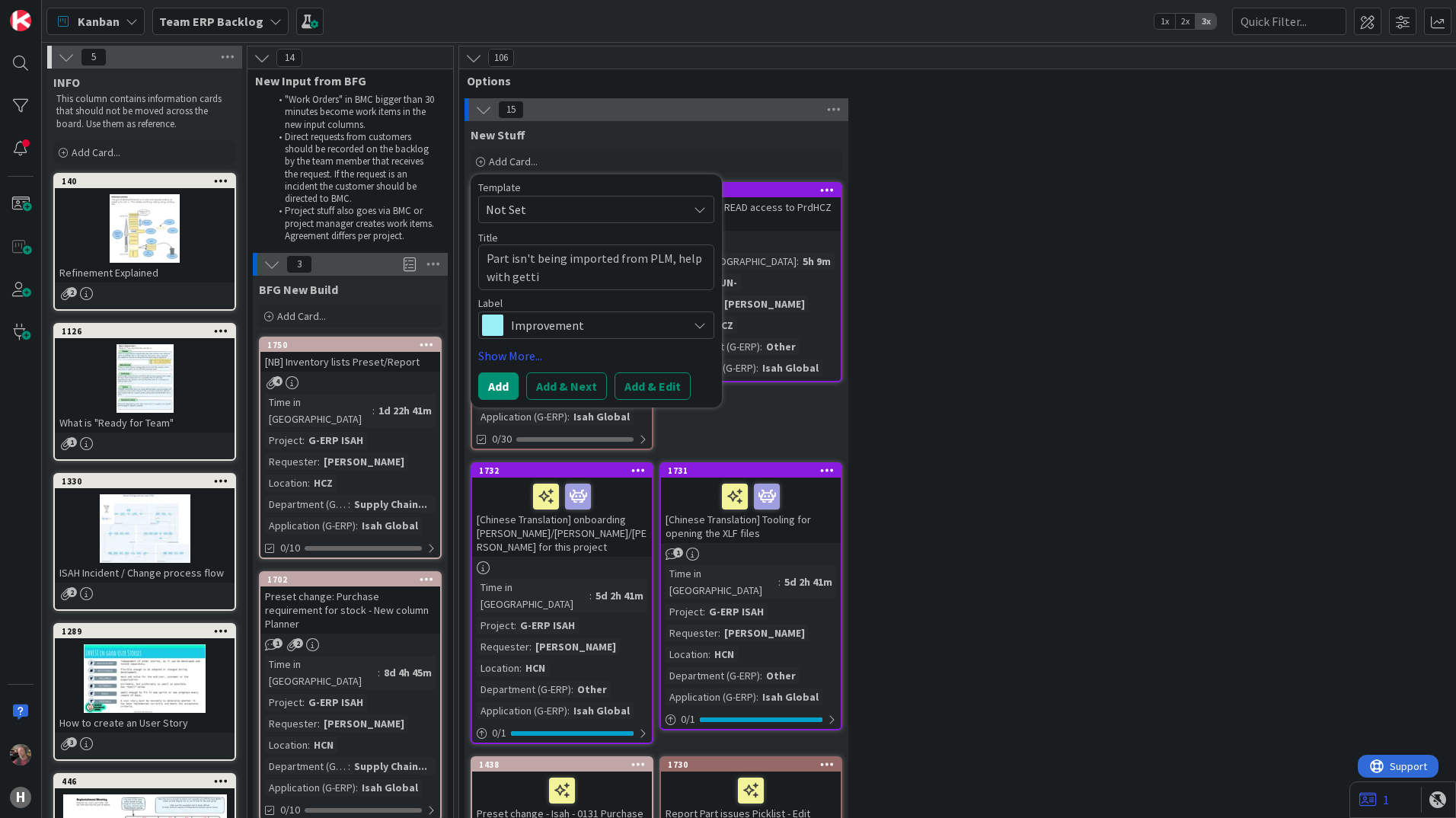
type textarea "x"
type textarea "Part isn't being imported from PLM, help with gettin"
type textarea "x"
type textarea "Part isn't being imported from PLM, help with getting"
type textarea "x"
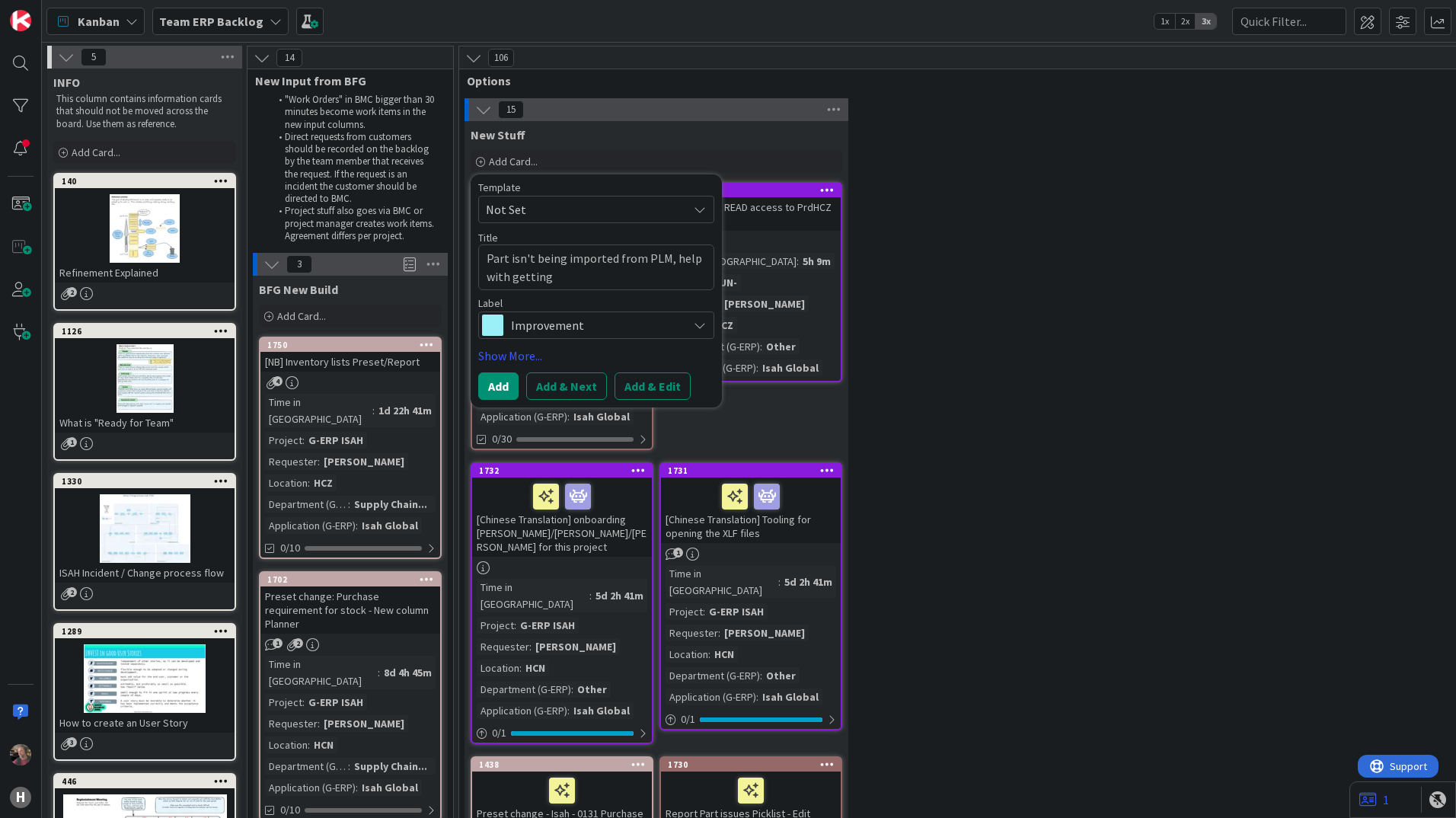
type textarea "Part isn't being imported from PLM, help with getting"
type textarea "x"
type textarea "Part isn't being imported from PLM, help with getting i"
type textarea "x"
type textarea "Part isn't being imported from PLM, help with getting it"
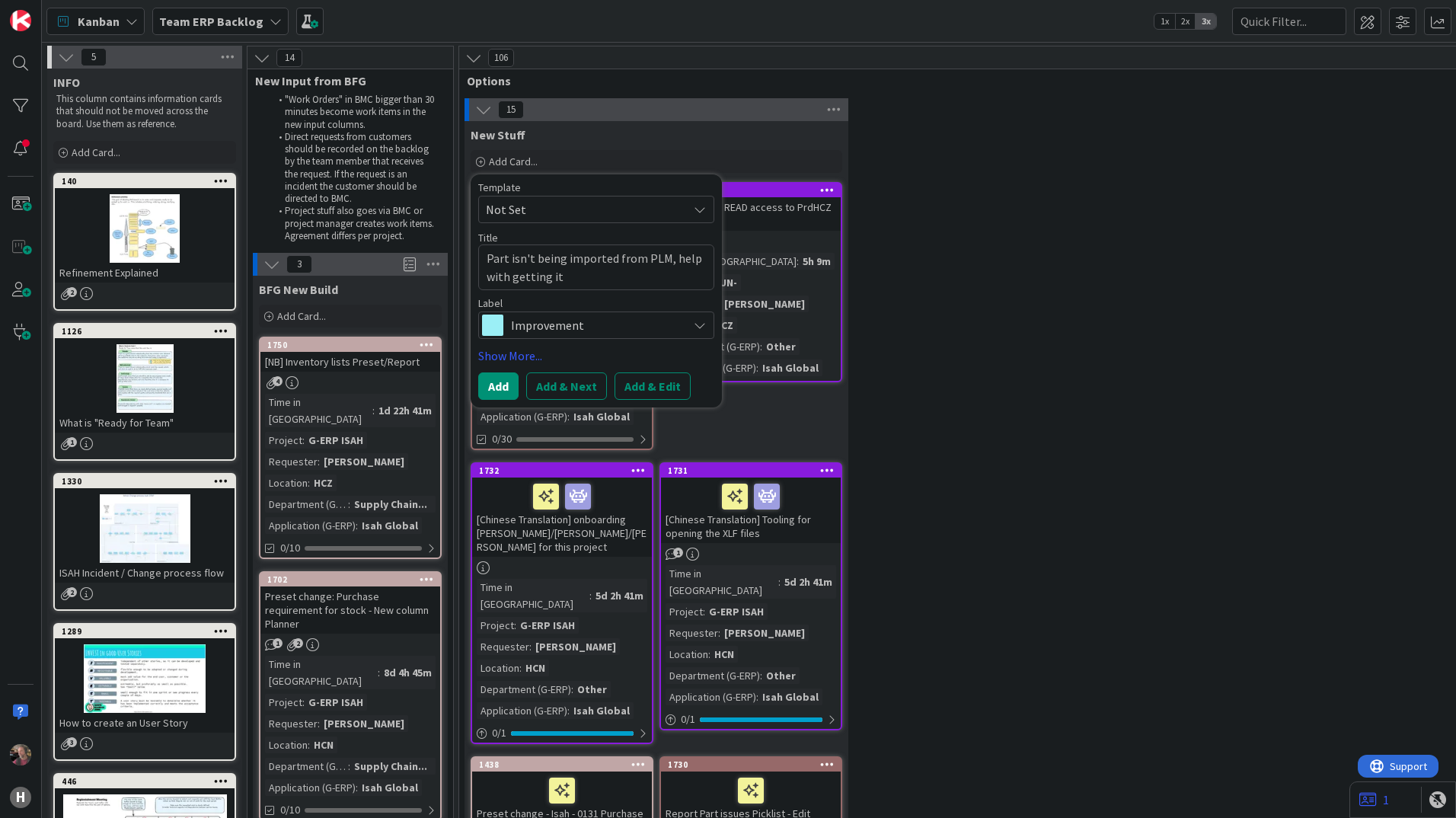
type textarea "x"
type textarea "Part isn't being imported from PLM, help with getting it"
type textarea "x"
type textarea "Part isn't being imported from PLM, help with getting it t"
type textarea "x"
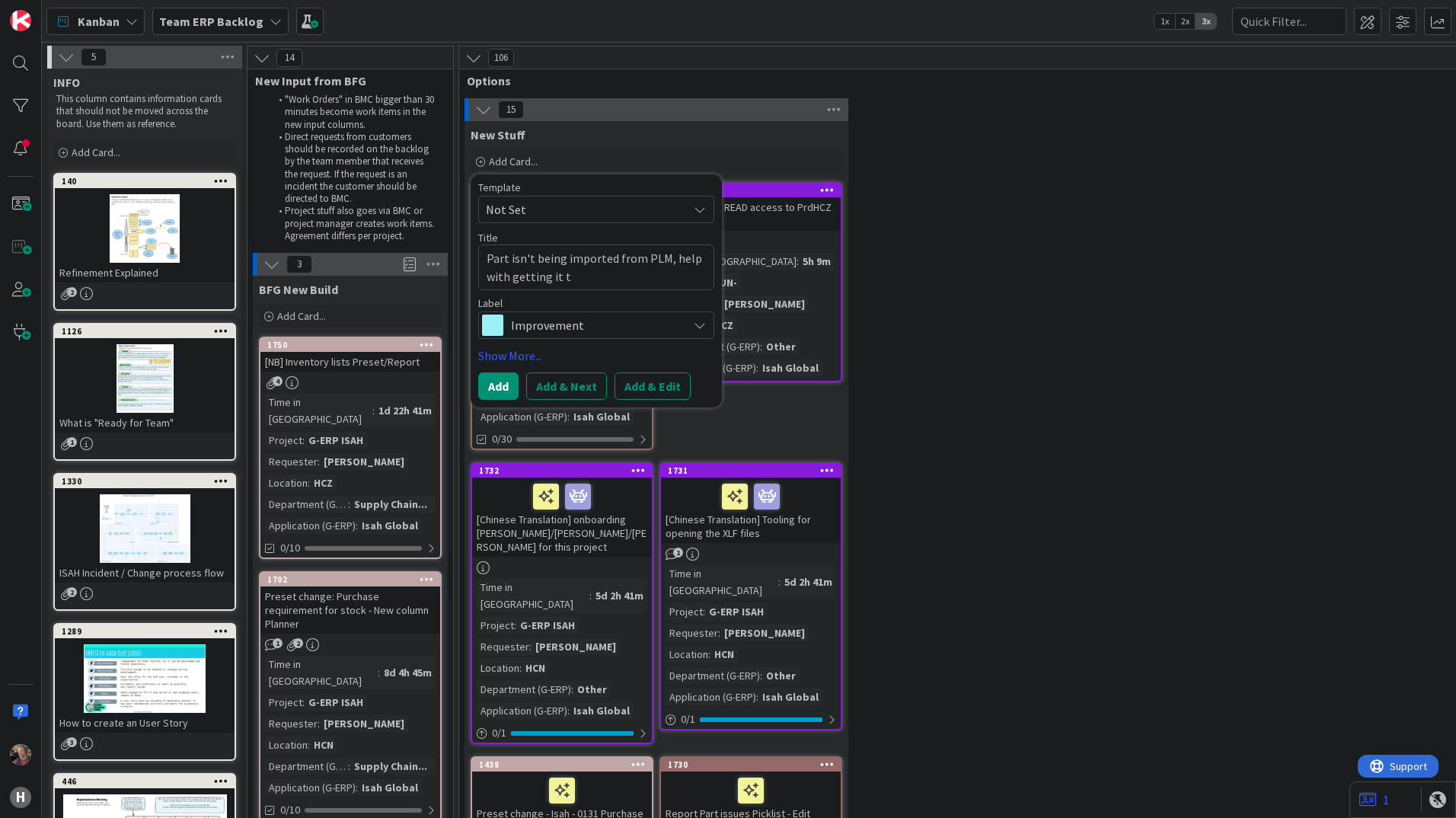
type textarea "Part isn't being imported from PLM, help with getting it th"
type textarea "x"
type textarea "Part isn't being imported from PLM, help with getting it thro"
type textarea "x"
type textarea "Part isn't being imported from [GEOGRAPHIC_DATA], help with getting it throu"
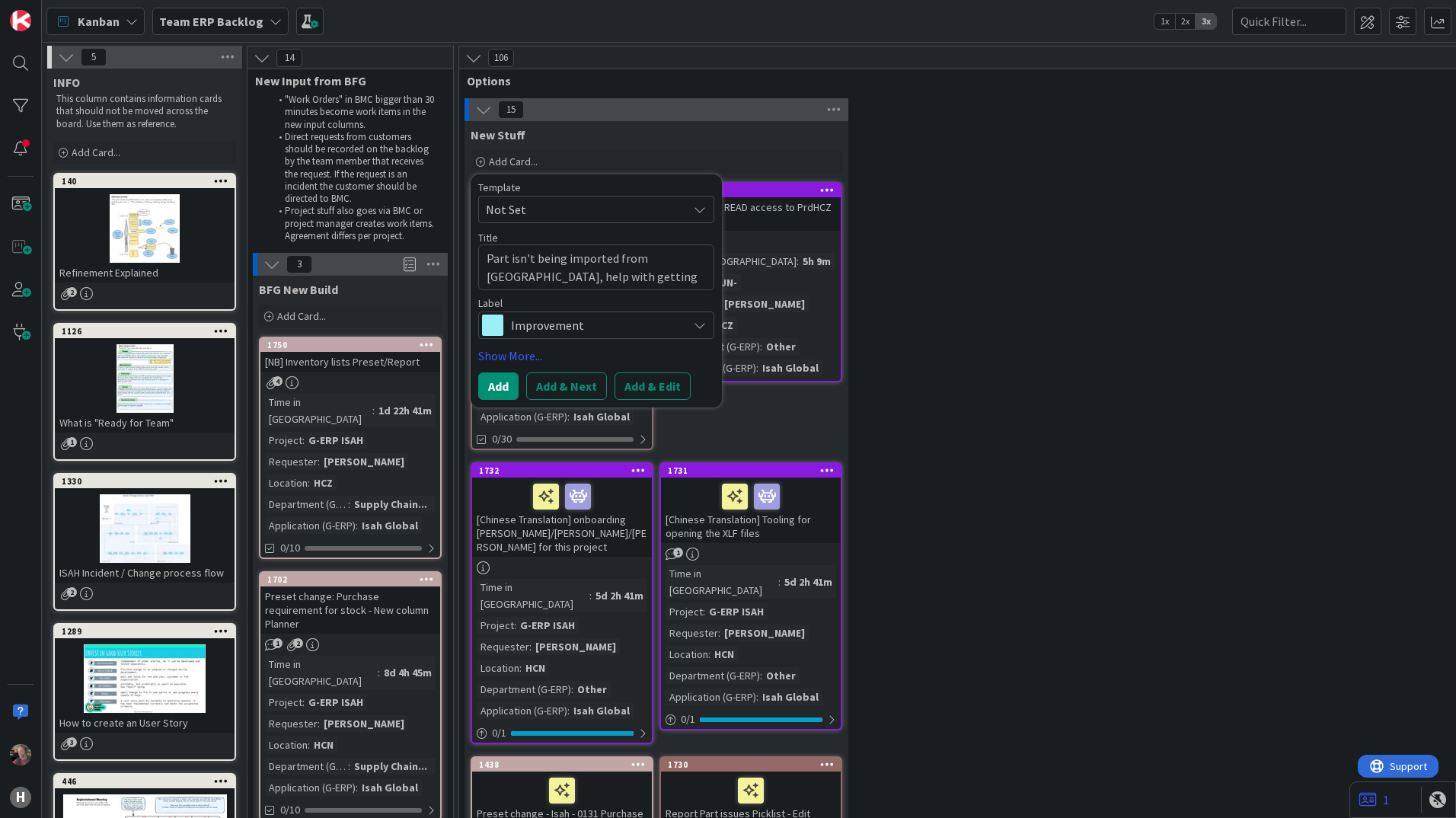
type textarea "x"
type textarea "Part isn't being imported from [GEOGRAPHIC_DATA], help with getting it throug"
type textarea "x"
type textarea "Part isn't being imported from PLM, help with getting it through"
type textarea "x"
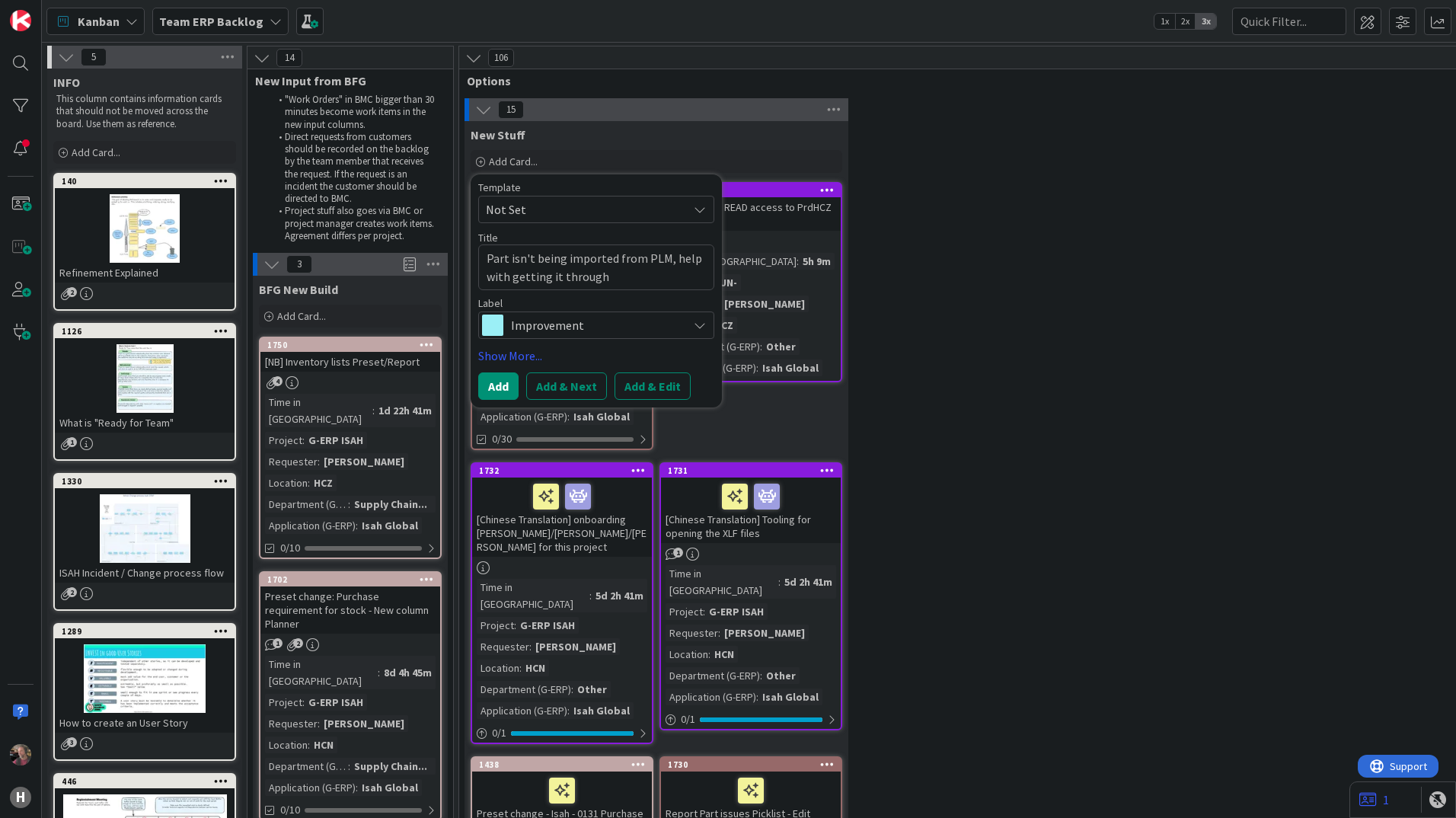
type textarea "Part isn't being imported from PLM, help with getting it through"
type textarea "x"
type textarea "Part isn't being imported from PLM, help with getting it through i"
type textarea "x"
type textarea "Part isn't being imported from PLM, help with getting it through it"
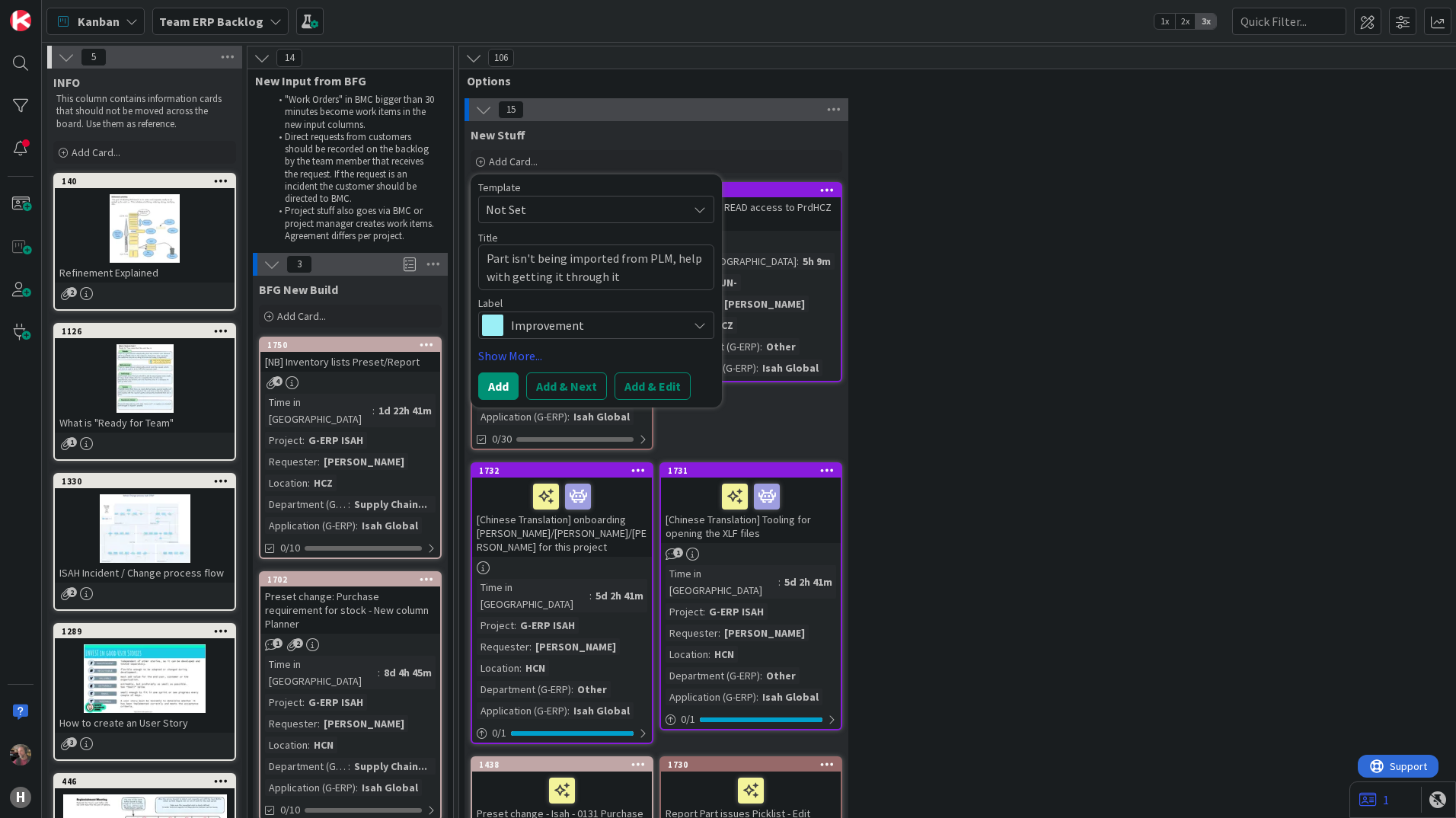
type textarea "x"
type textarea "Part isn't being imported from PLM, help with getting it through it"
type textarea "x"
type textarea "Part isn't being imported from PLM, help with getting it through it"
type textarea "x"
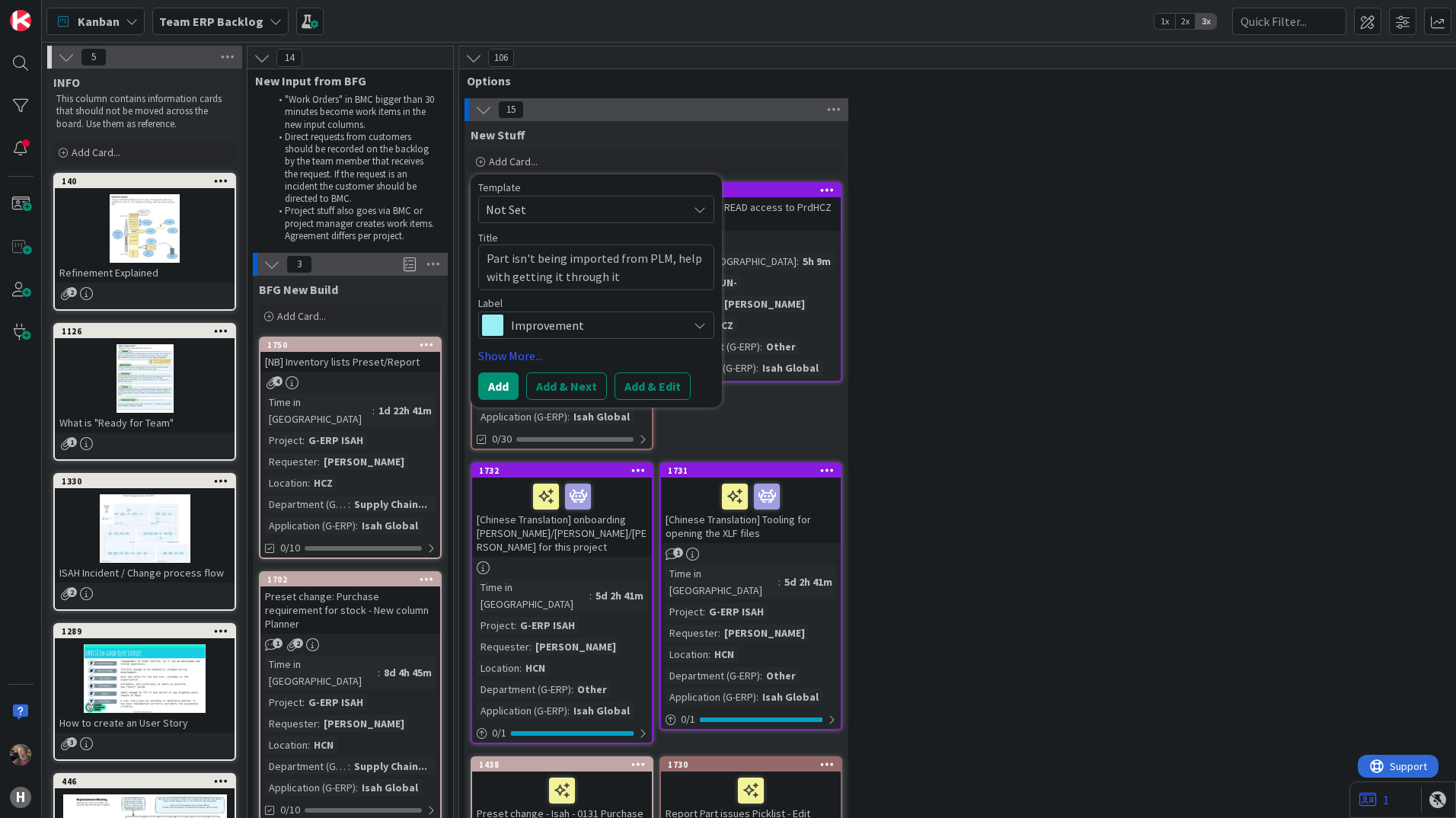
type textarea "Part isn't being imported from PLM, help with getting it through i"
type textarea "x"
type textarea "Part isn't being imported from PLM, help with getting it through is"
type textarea "x"
type textarea "Part isn't being imported from PLM, help with getting it through is"
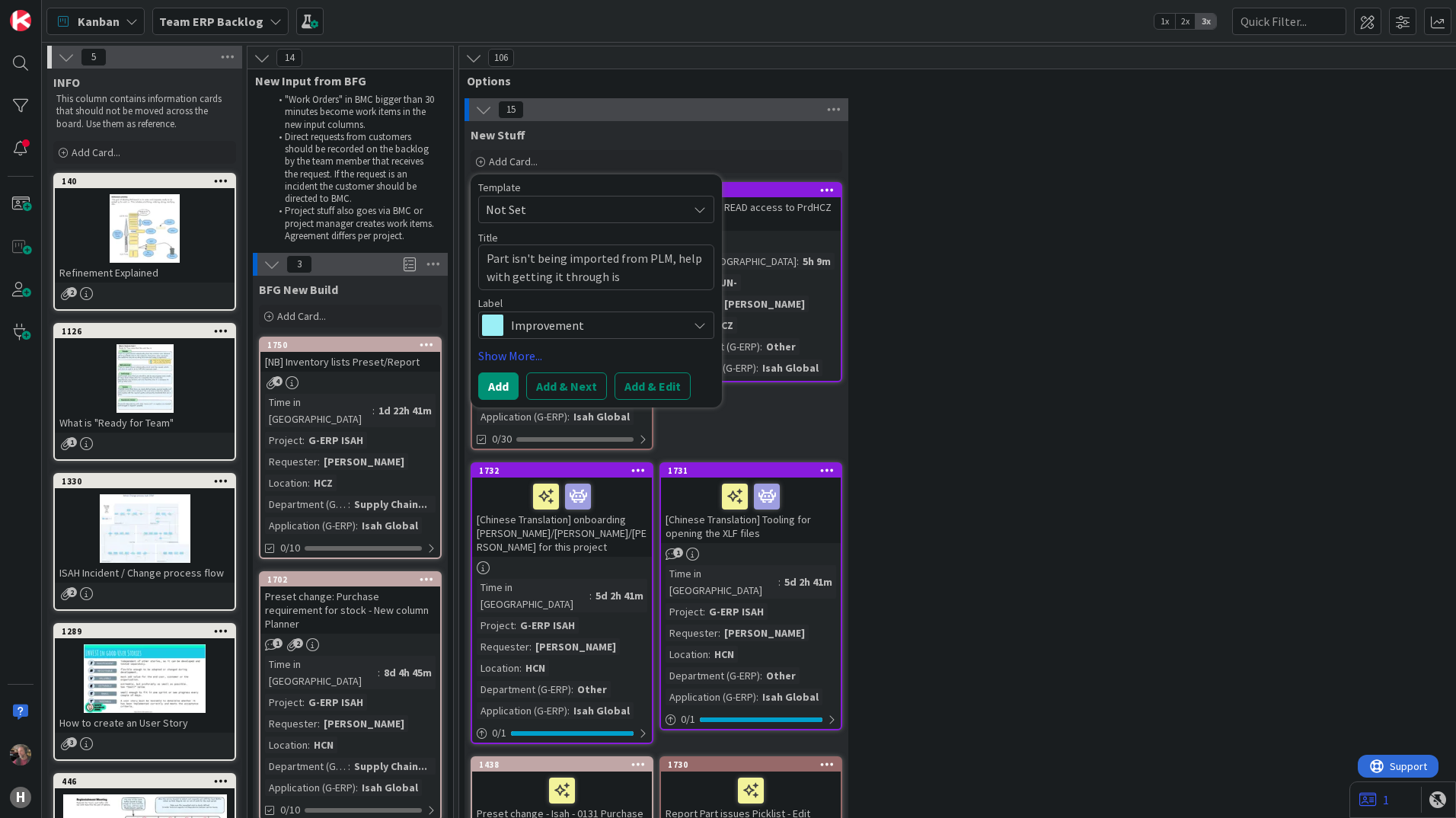
type textarea "x"
type textarea "Part isn't being imported from PLM, help with getting it through is r"
type textarea "x"
type textarea "Part isn't being imported from PLM, help with getting it through is re"
type textarea "x"
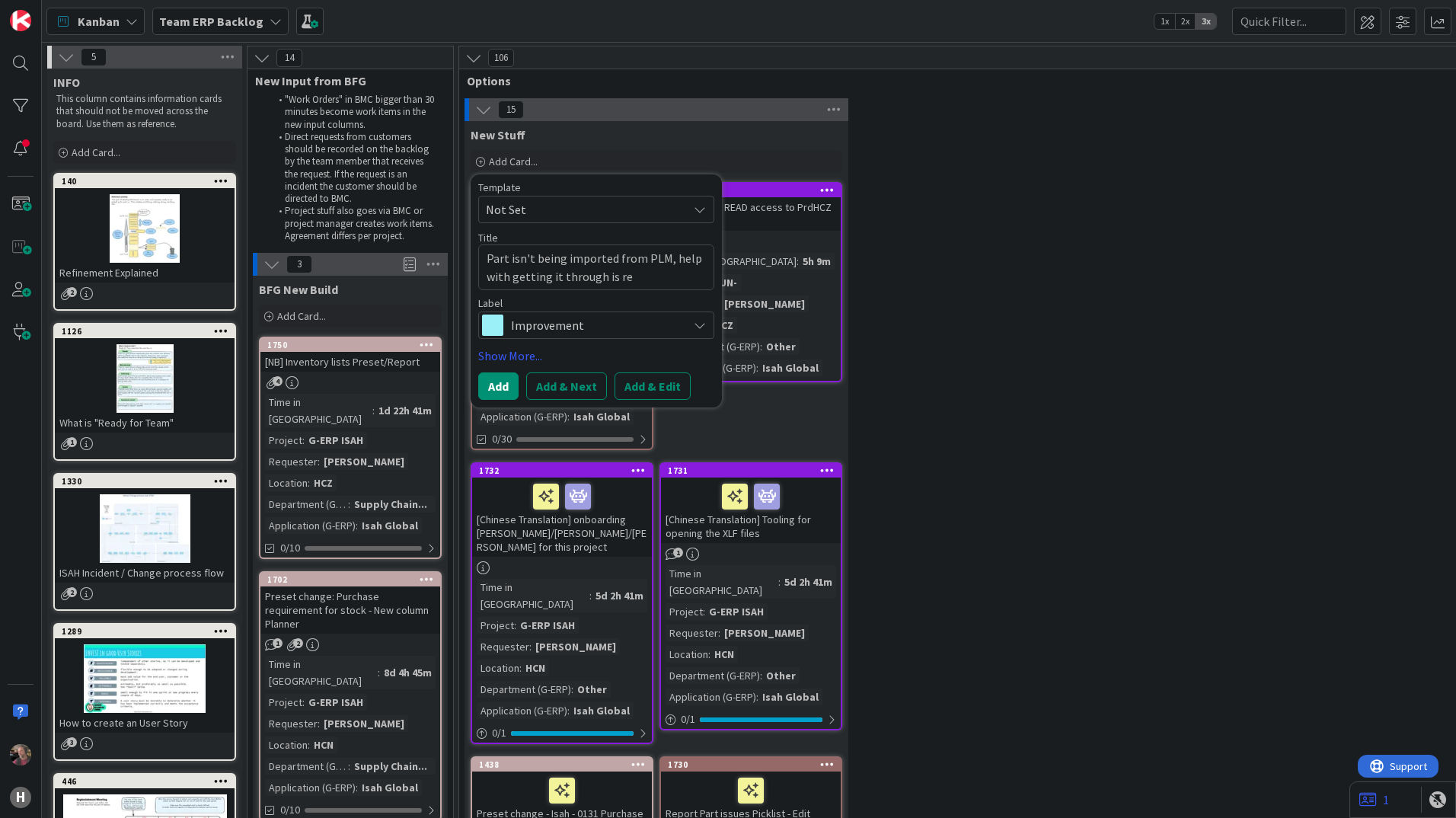
type textarea "Part isn't being imported from PLM, help with getting it through is req"
type textarea "x"
type textarea "Part isn't being imported from PLM, help with getting it through is requ"
type textarea "x"
type textarea "Part isn't being imported from PLM, help with getting it through is reque"
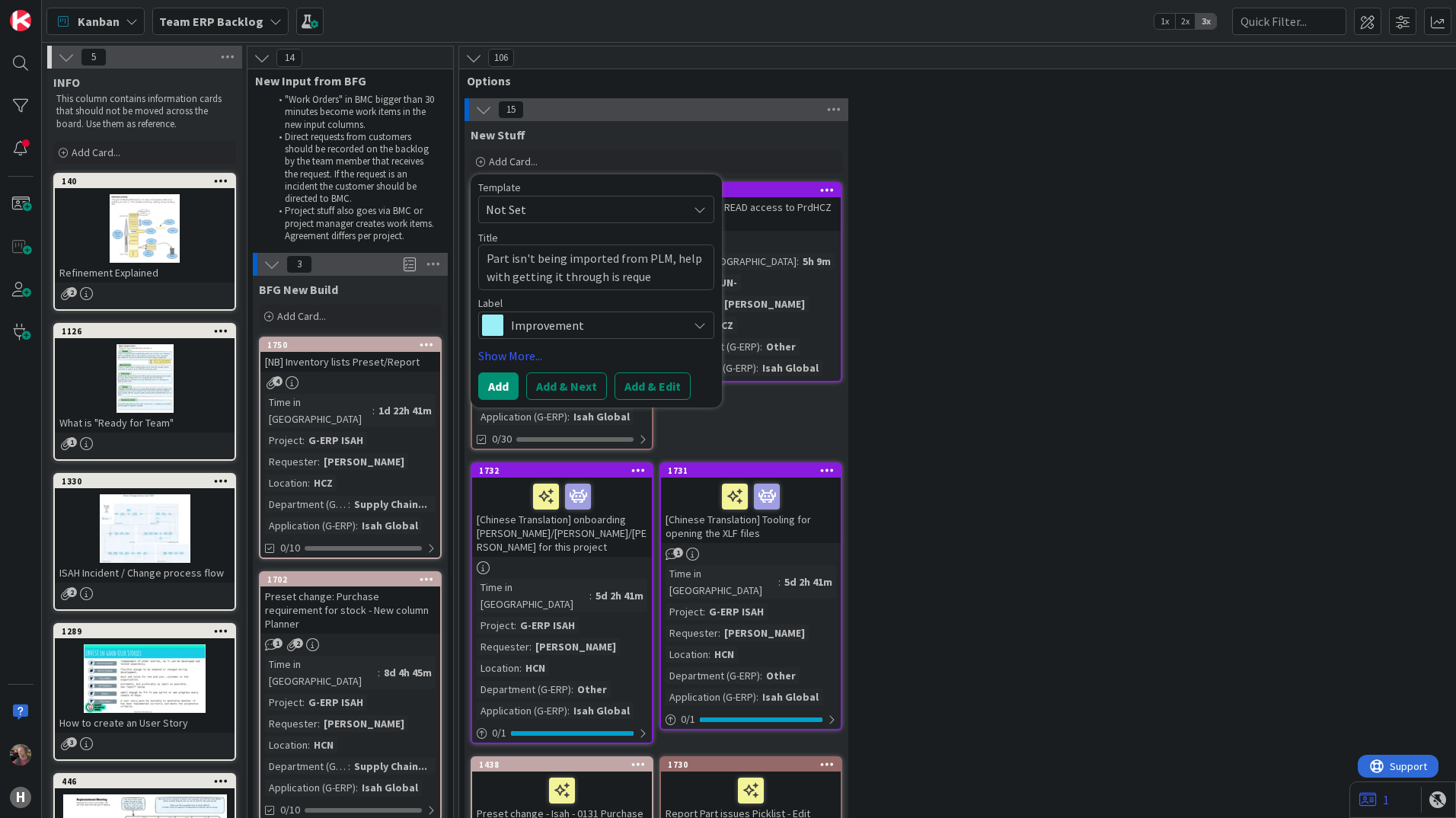
type textarea "x"
type textarea "Part isn't being imported from PLM, help with getting it through is requ"
type textarea "x"
type textarea "Part isn't being imported from PLM, help with getting it through is requi"
type textarea "x"
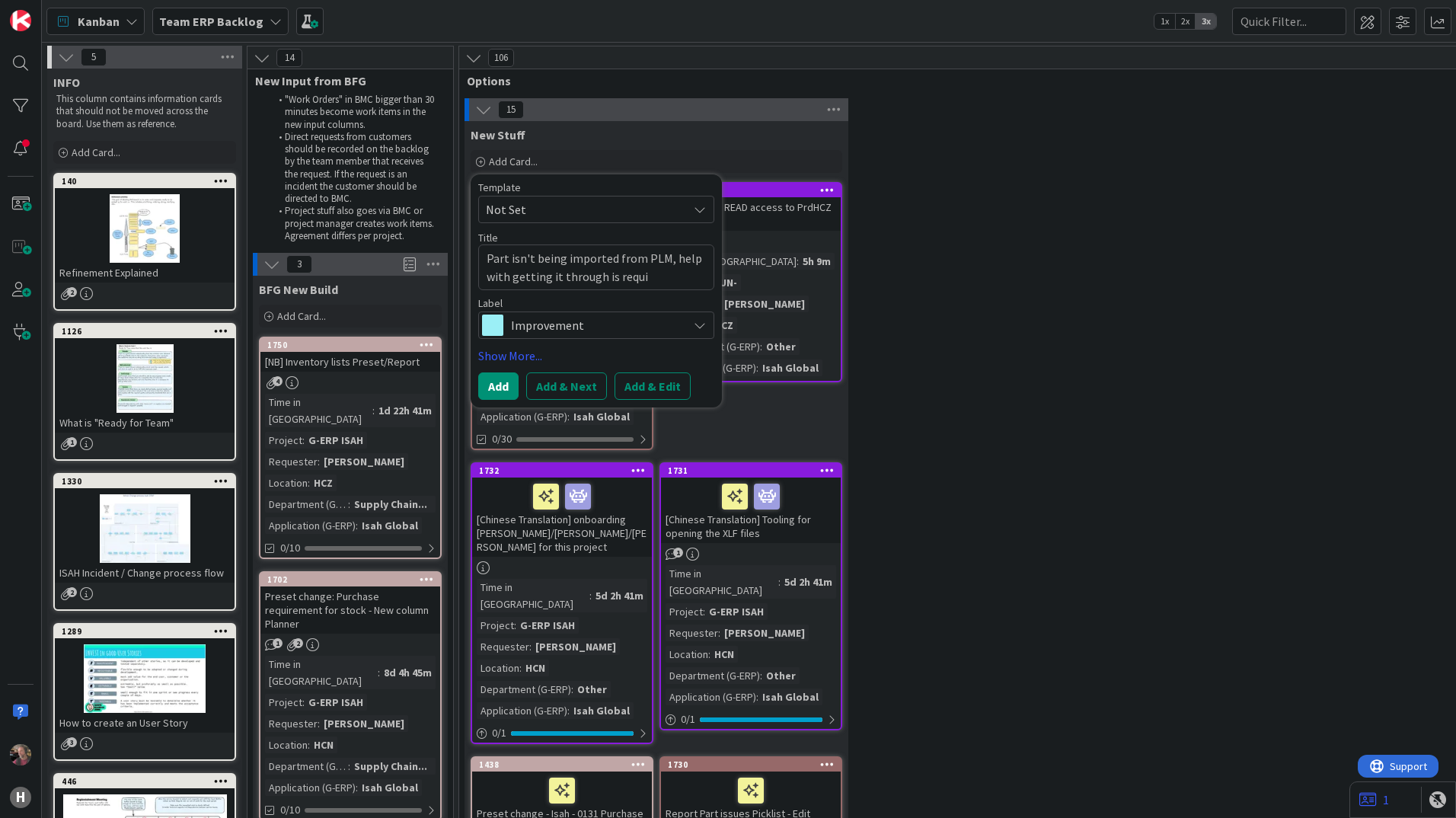
type textarea "Part isn't being imported from PLM, help with getting it through is requir"
type textarea "x"
type textarea "Part isn't being imported from PLM, help with getting it through is require"
type textarea "x"
type textarea "Part isn't being imported from PLM, help with getting it through is required"
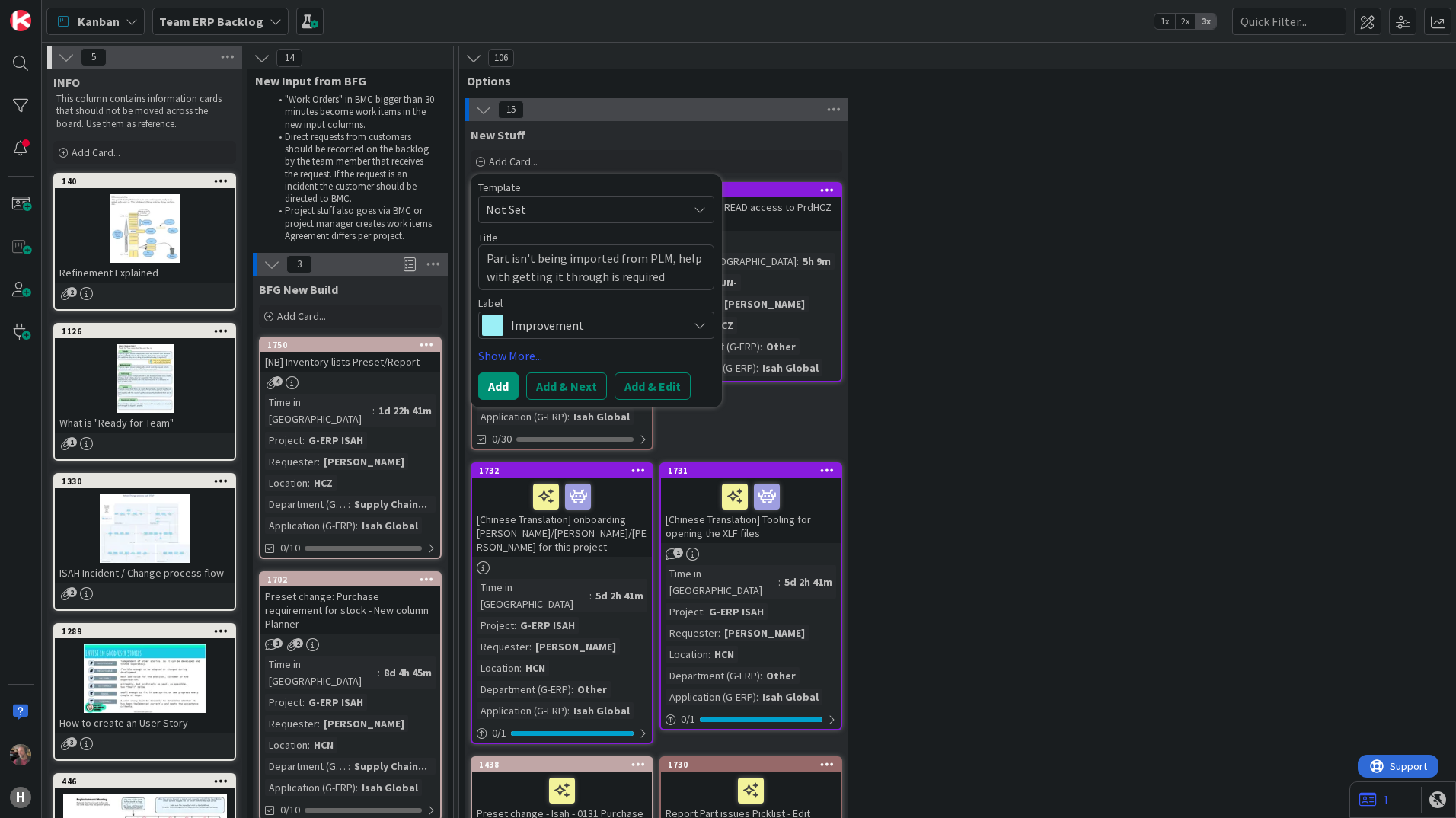
click at [703, 320] on div "Improvement" at bounding box center [596, 325] width 236 height 28
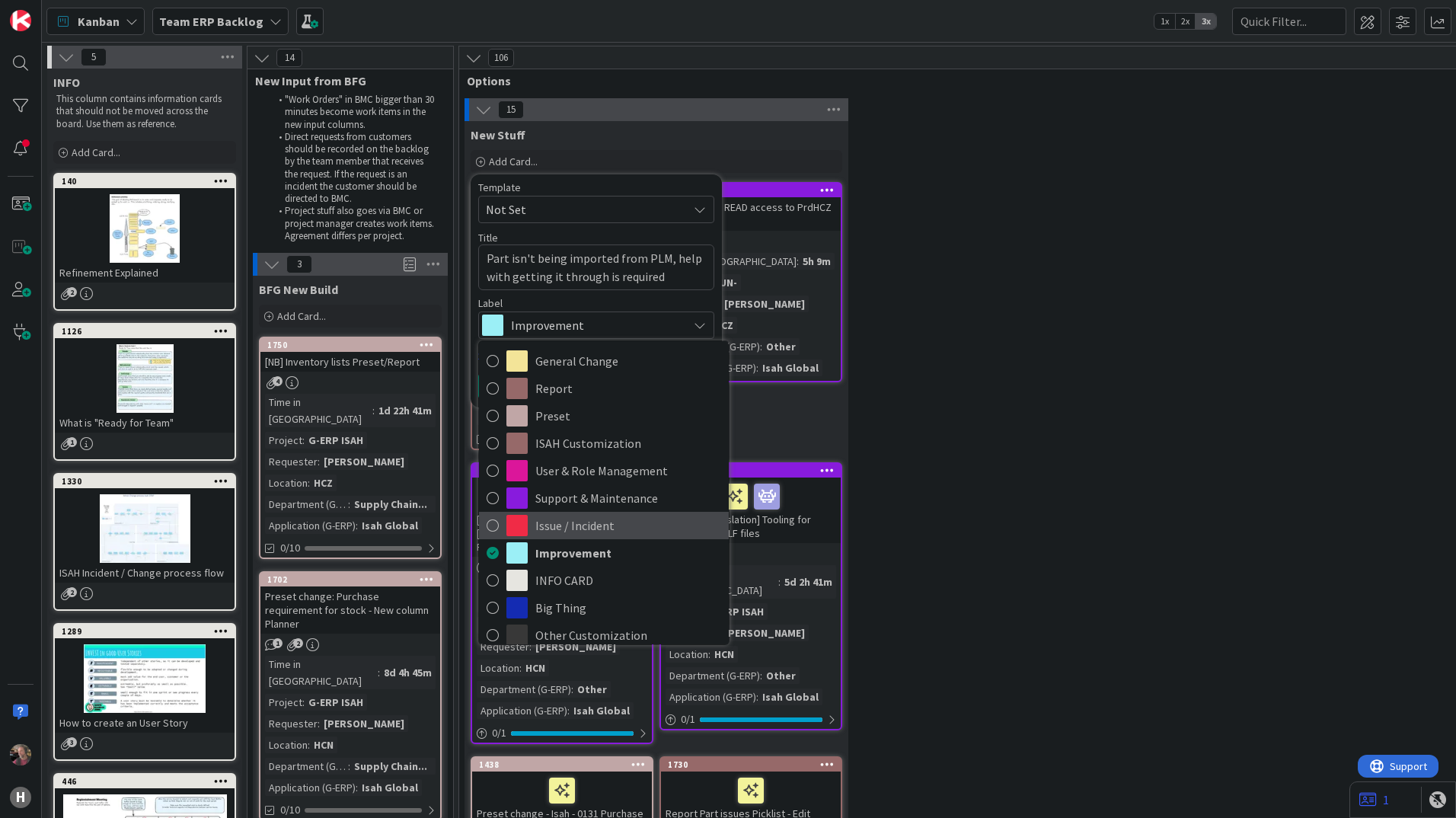
click at [593, 527] on span "Issue / Incident" at bounding box center [628, 526] width 186 height 23
type textarea "x"
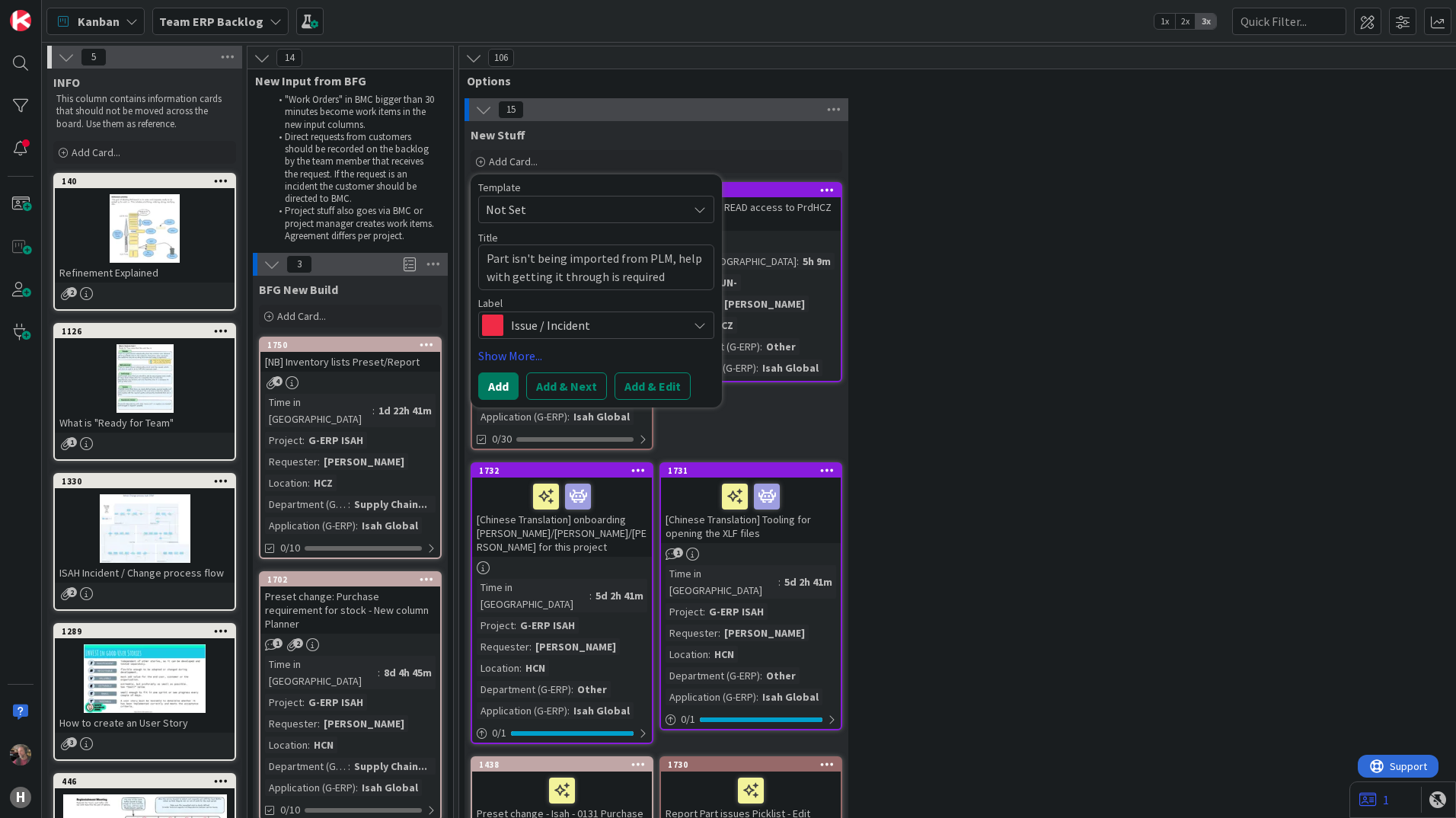
click at [500, 385] on button "Add" at bounding box center [498, 386] width 40 height 28
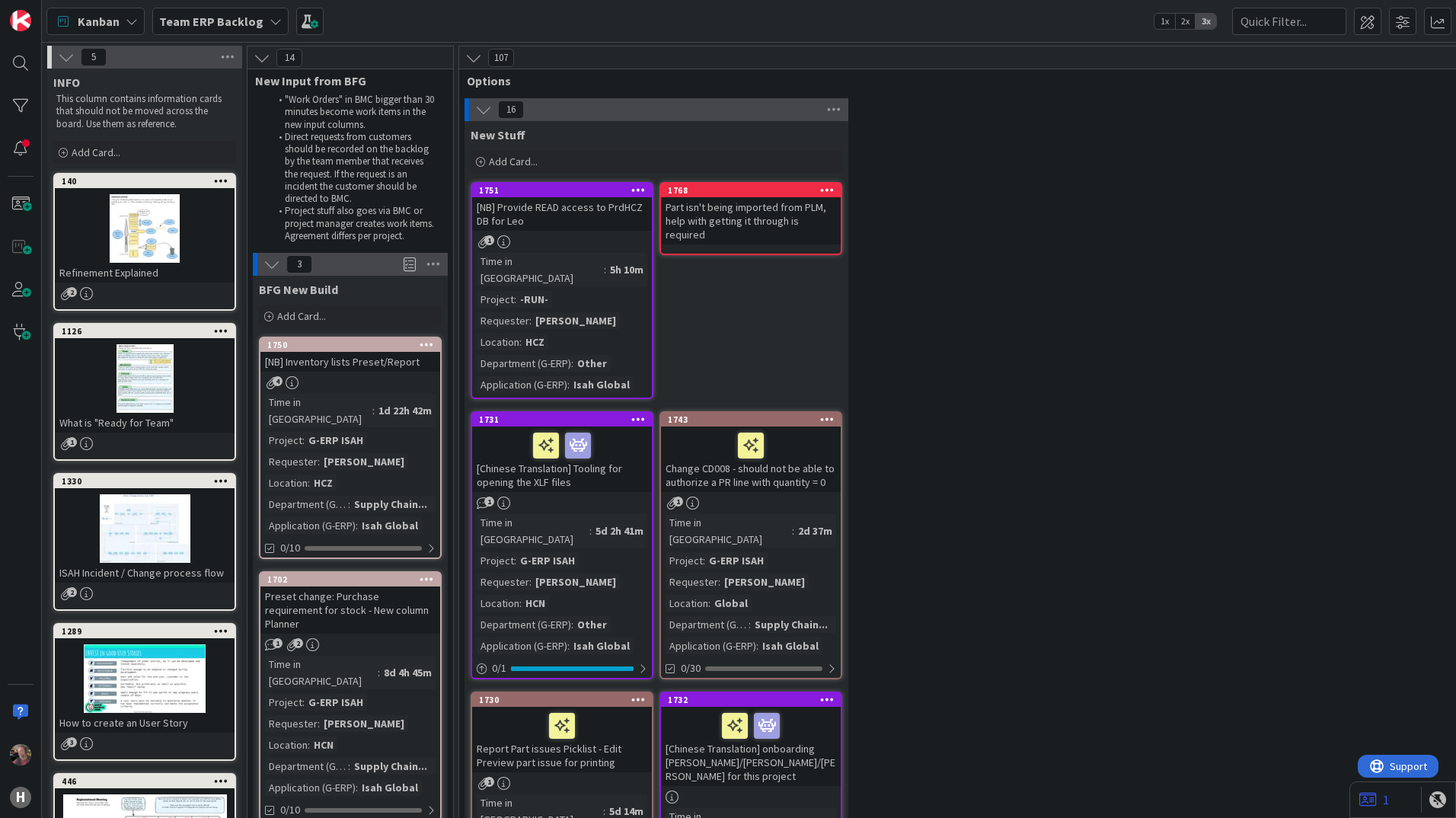
click at [736, 209] on div "Part isn't being imported from PLM, help with getting it through is required" at bounding box center [750, 220] width 180 height 47
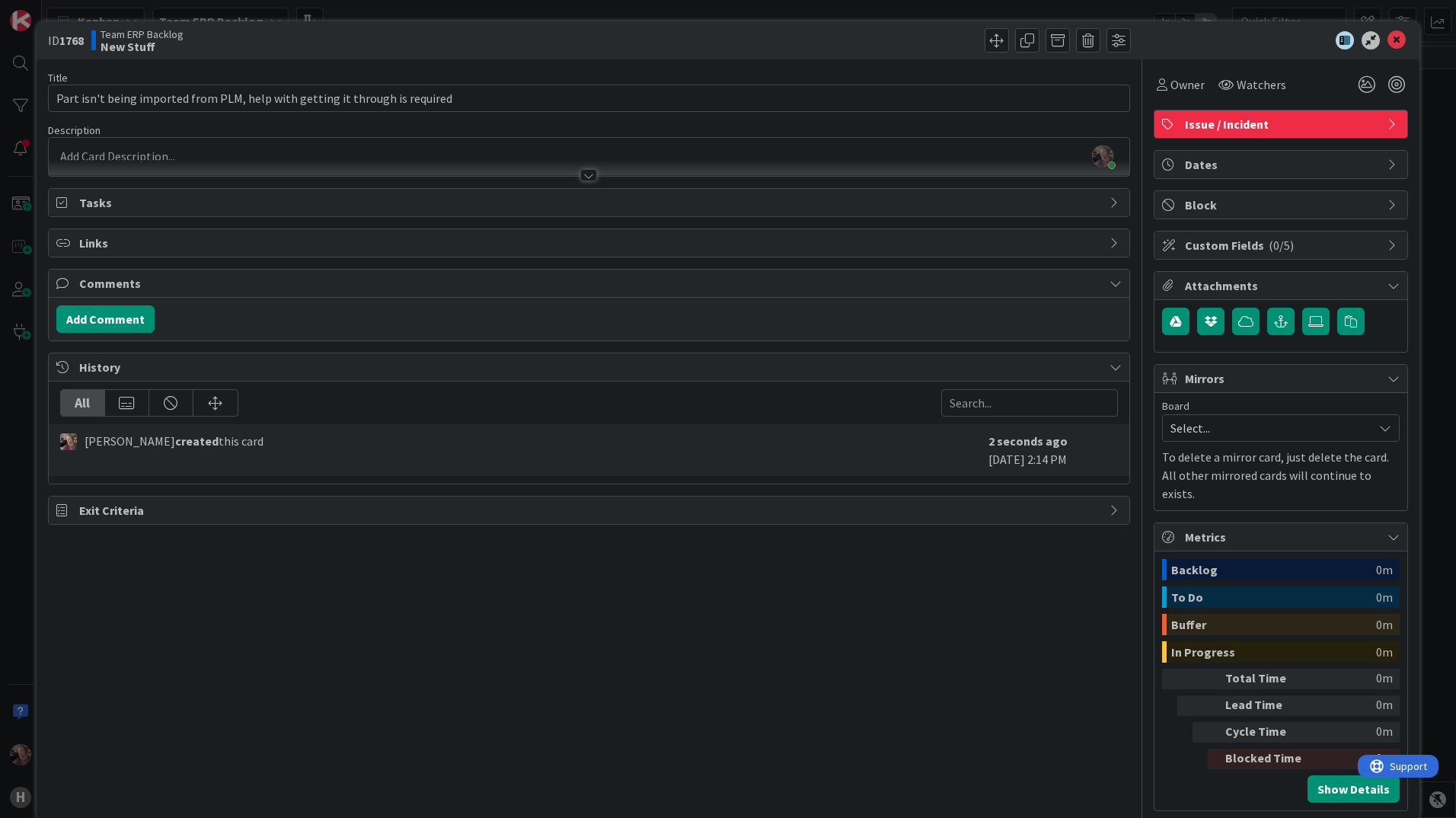
click at [587, 176] on div at bounding box center [589, 175] width 17 height 12
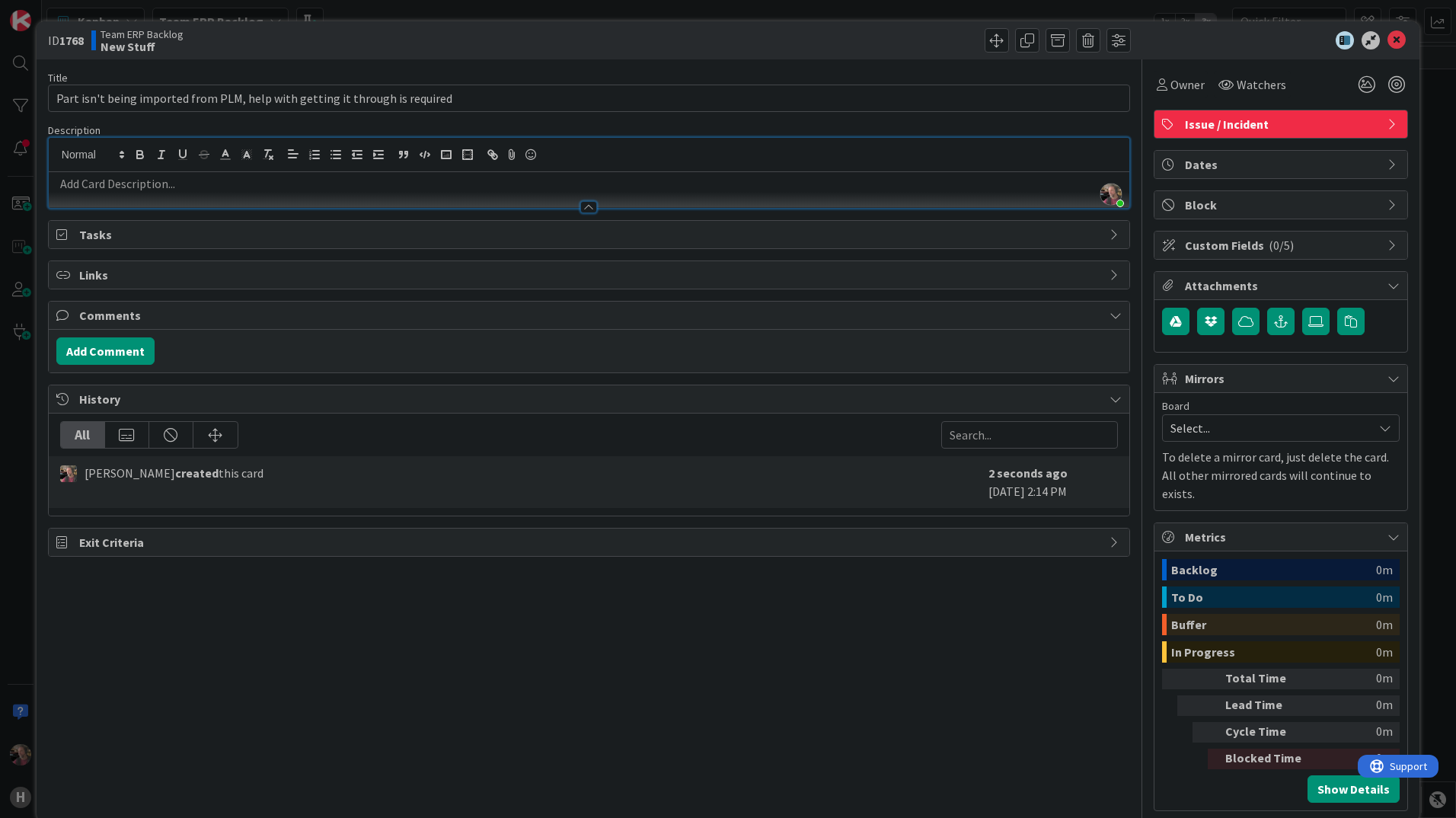
click at [289, 183] on p at bounding box center [589, 184] width 1065 height 18
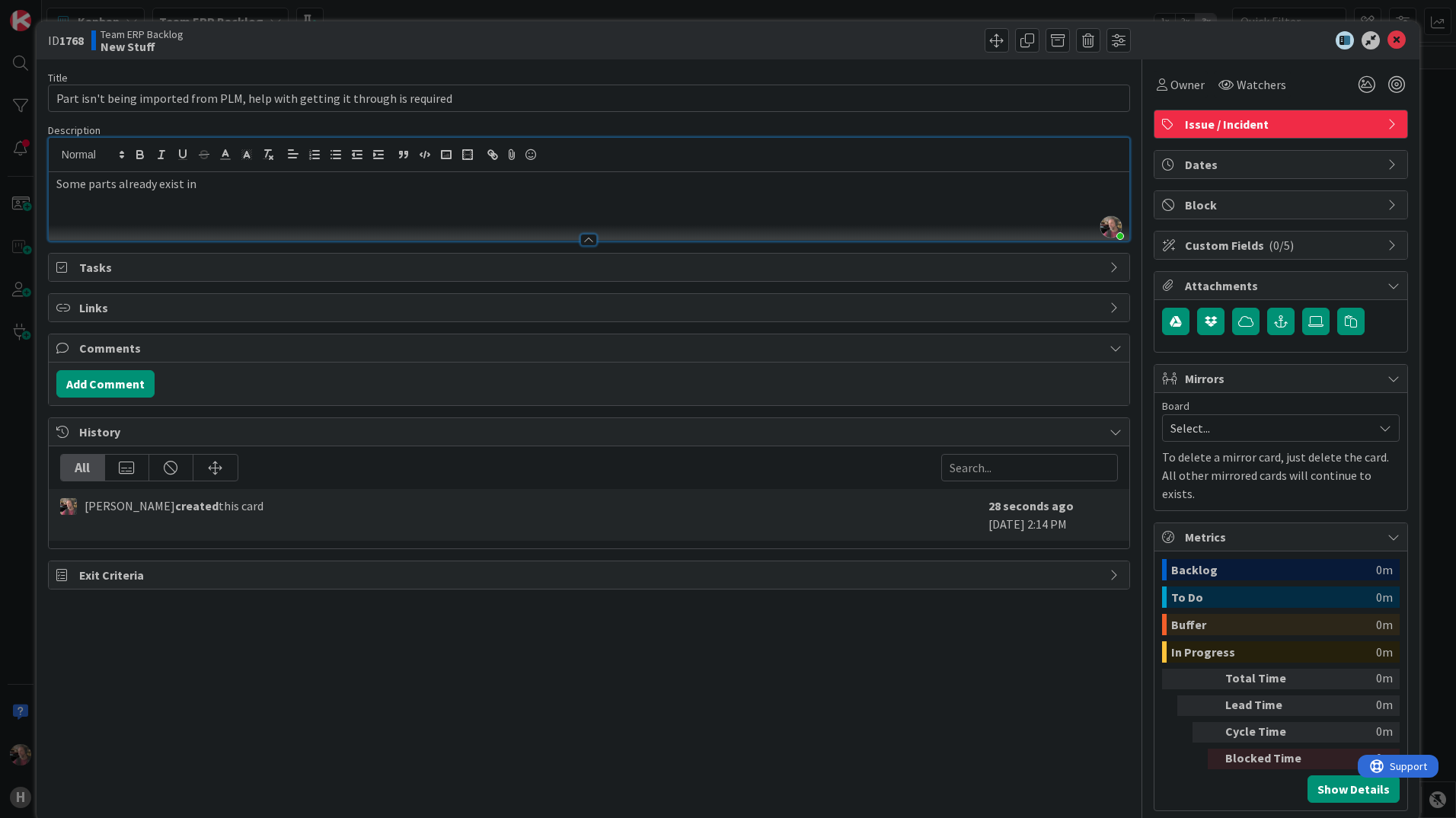
click at [222, 195] on div "Some parts already exist in" at bounding box center [589, 206] width 1081 height 69
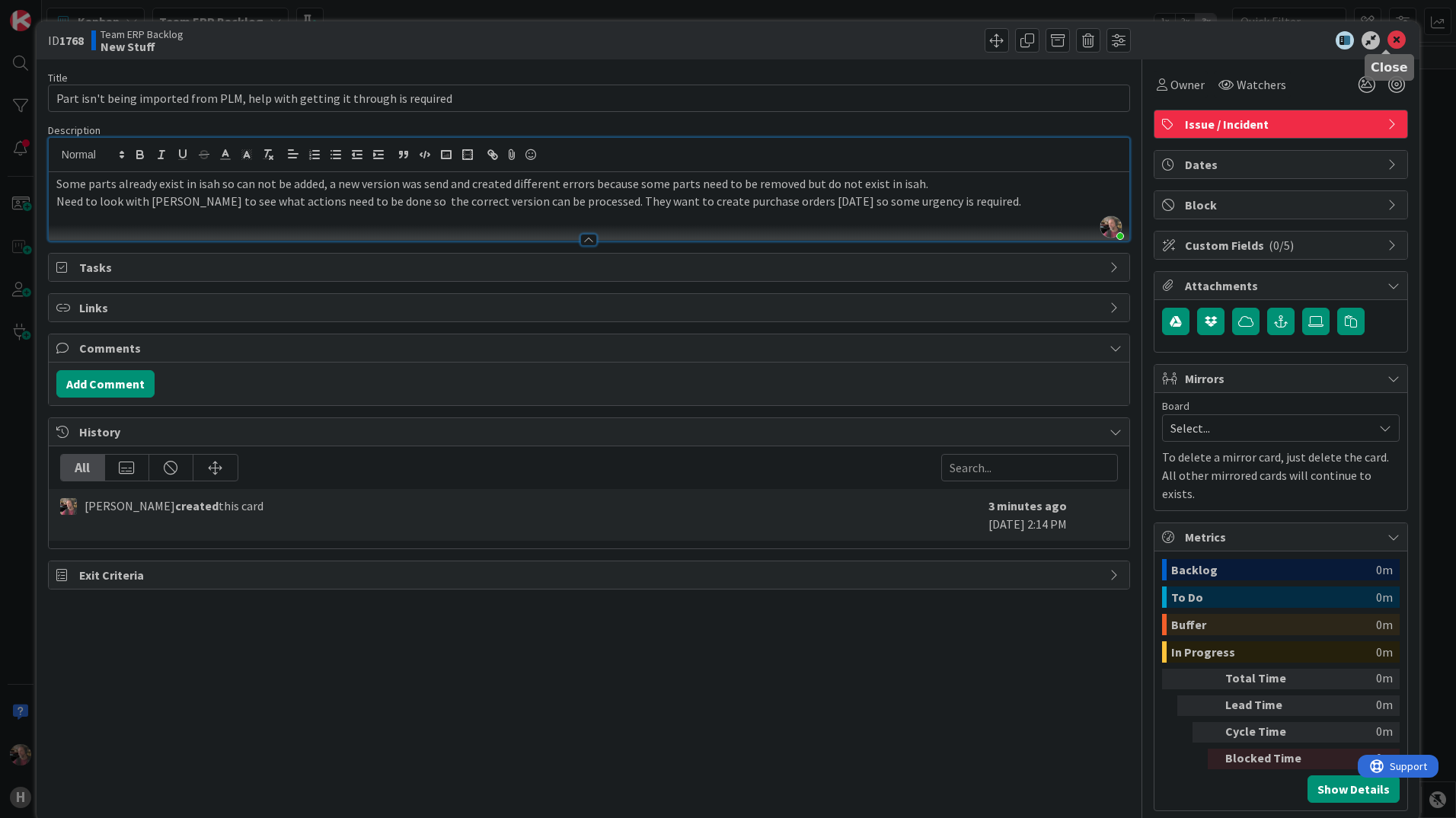
click at [1387, 42] on icon at bounding box center [1397, 40] width 19 height 19
